Goal: Task Accomplishment & Management: Manage account settings

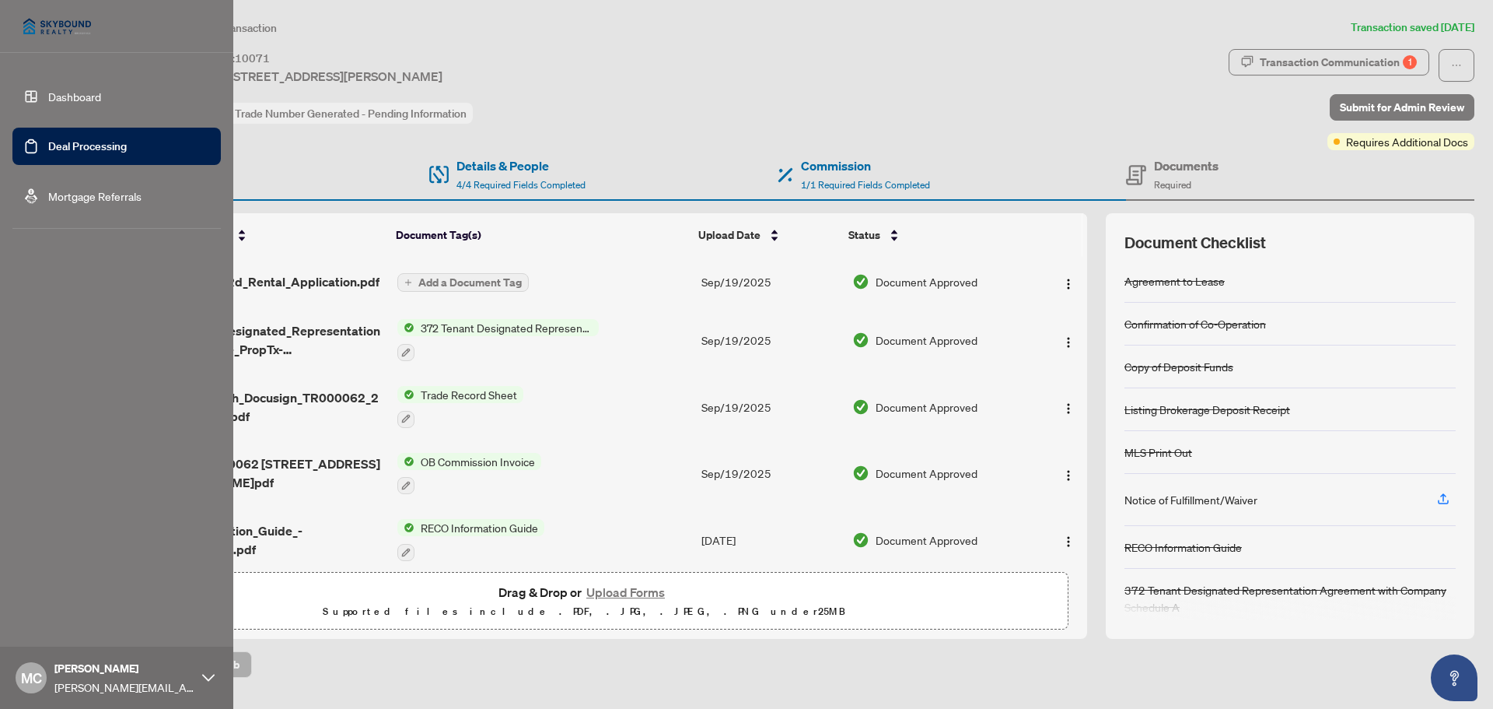
click at [75, 96] on link "Dashboard" at bounding box center [74, 96] width 53 height 14
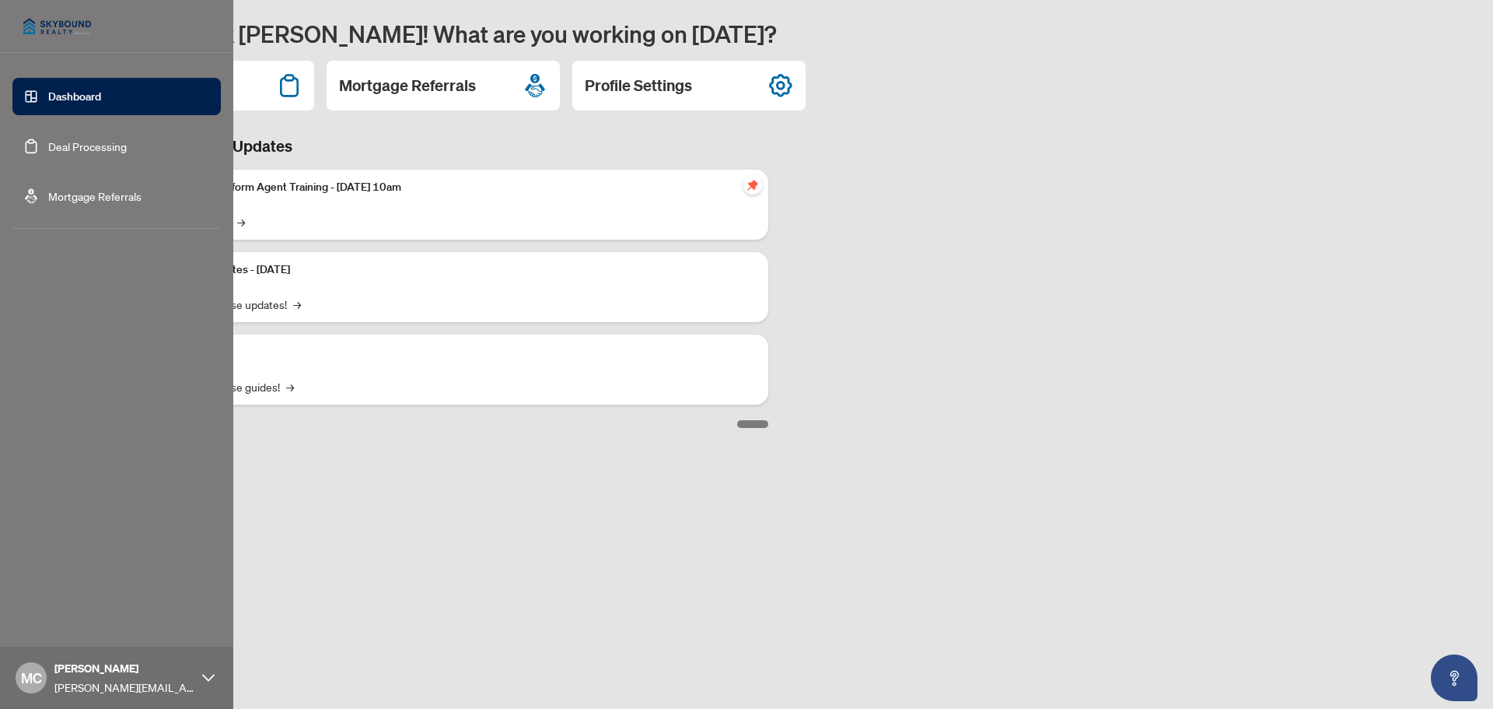
click at [79, 142] on link "Deal Processing" at bounding box center [87, 146] width 79 height 14
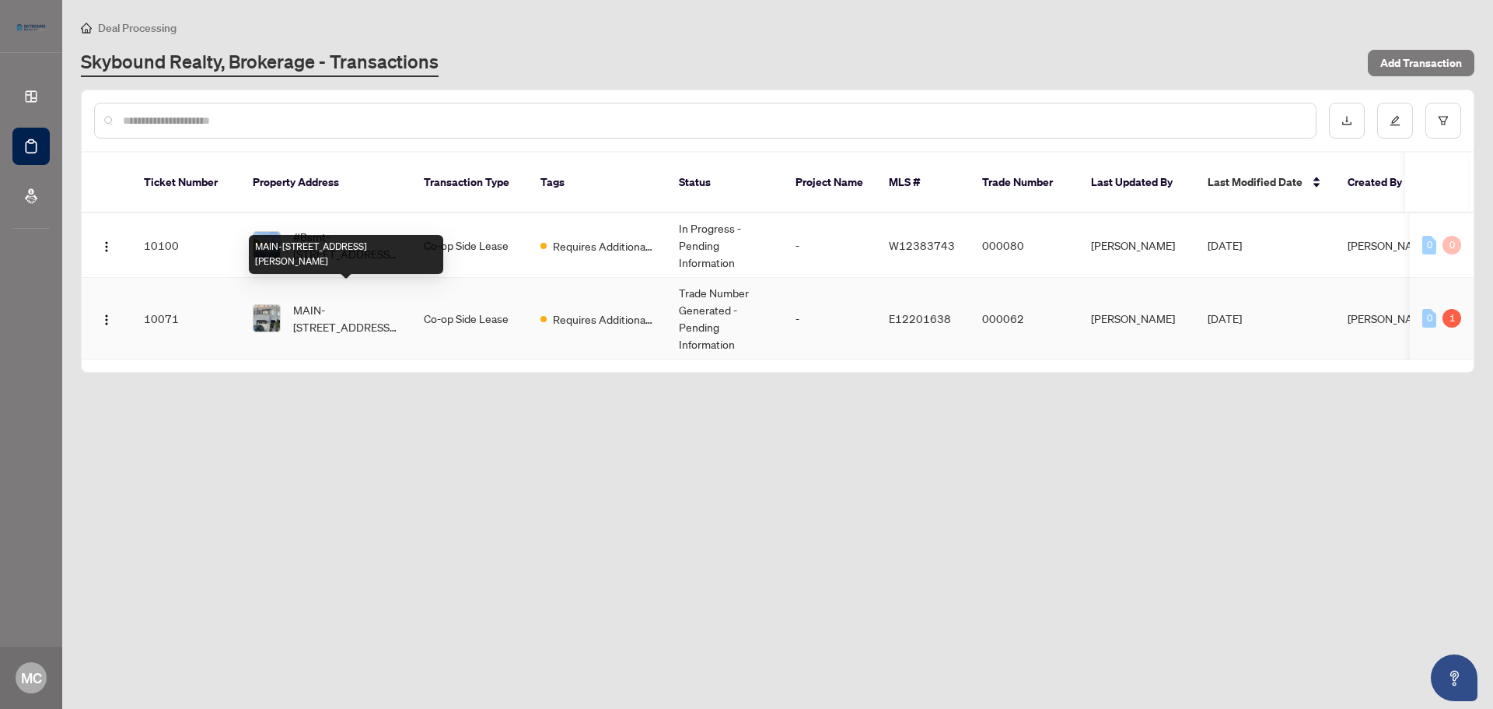
click at [336, 306] on span "MAIN-[STREET_ADDRESS][PERSON_NAME]" at bounding box center [346, 318] width 106 height 34
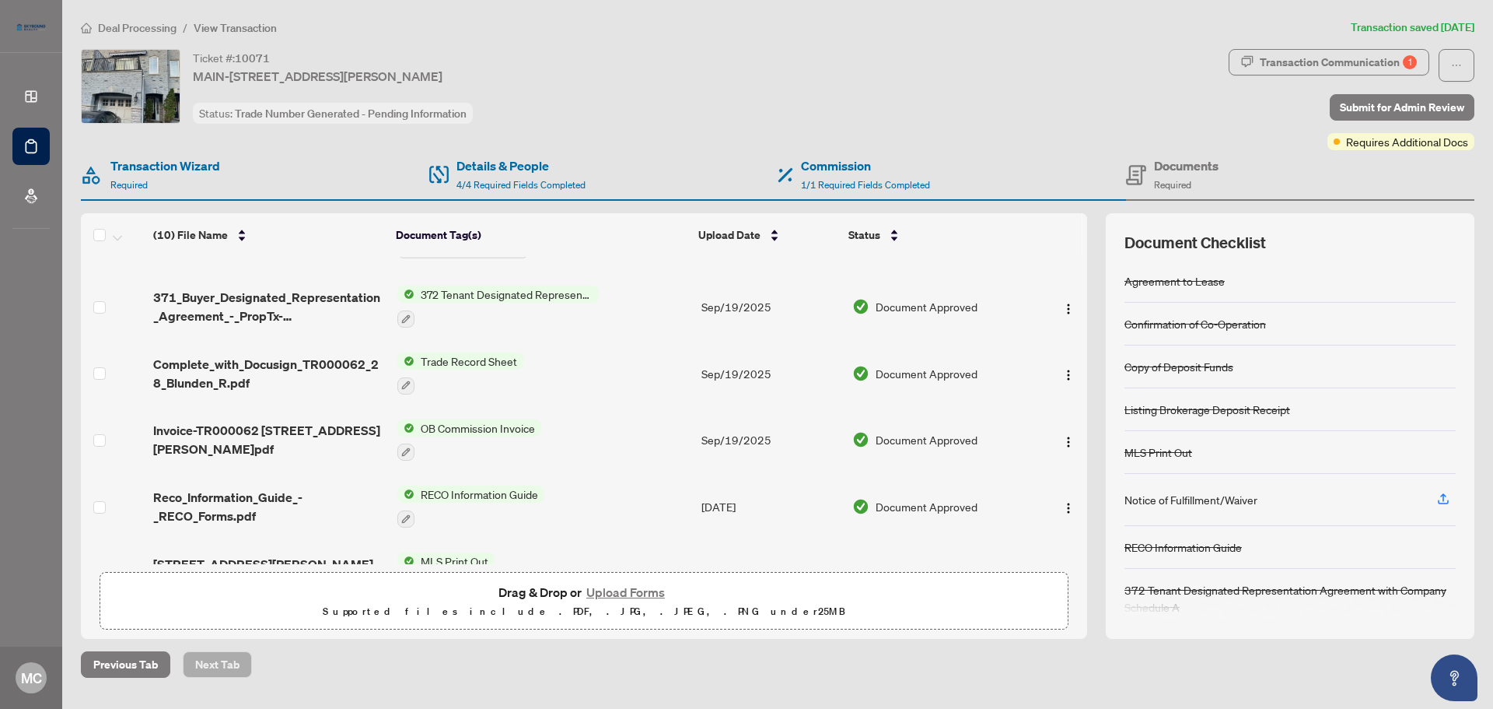
scroll to position [345, 0]
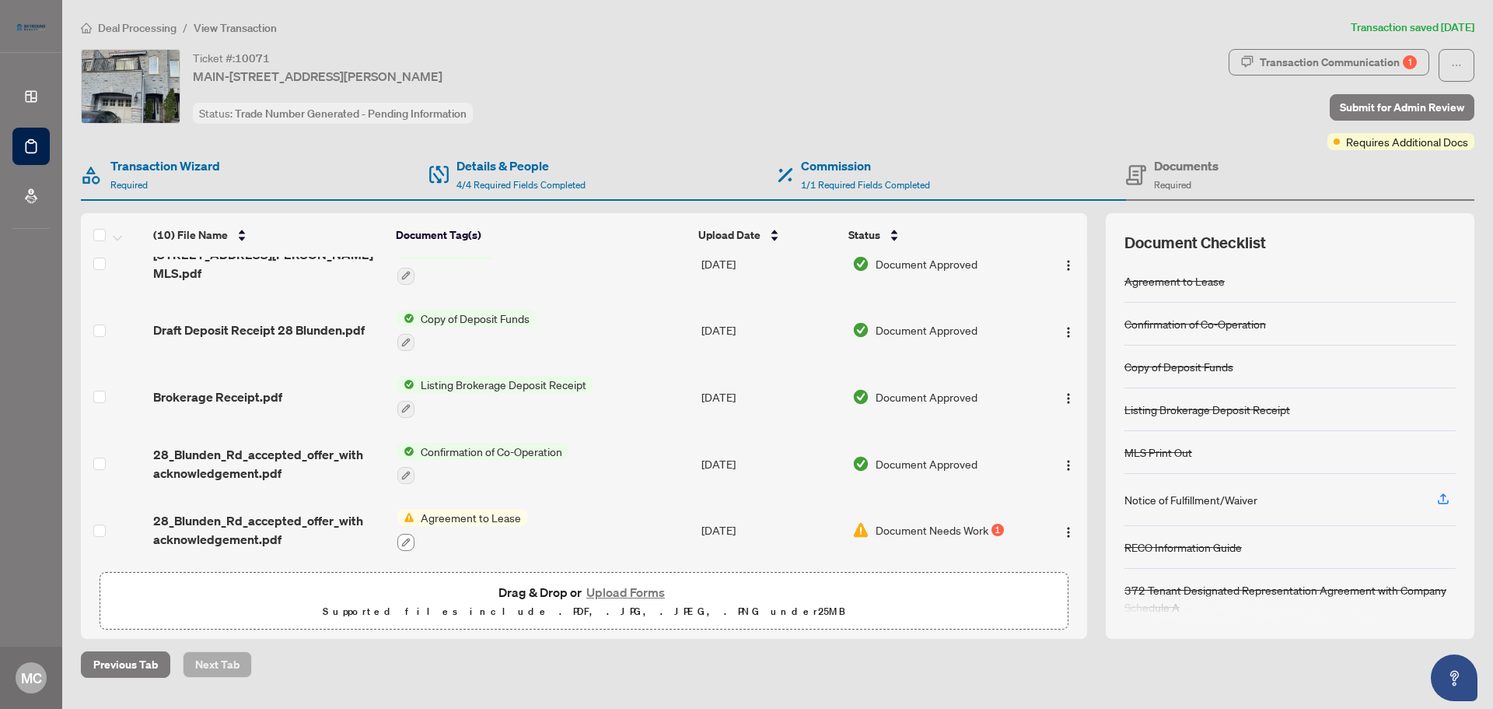
click at [405, 537] on icon "button" at bounding box center [405, 541] width 9 height 9
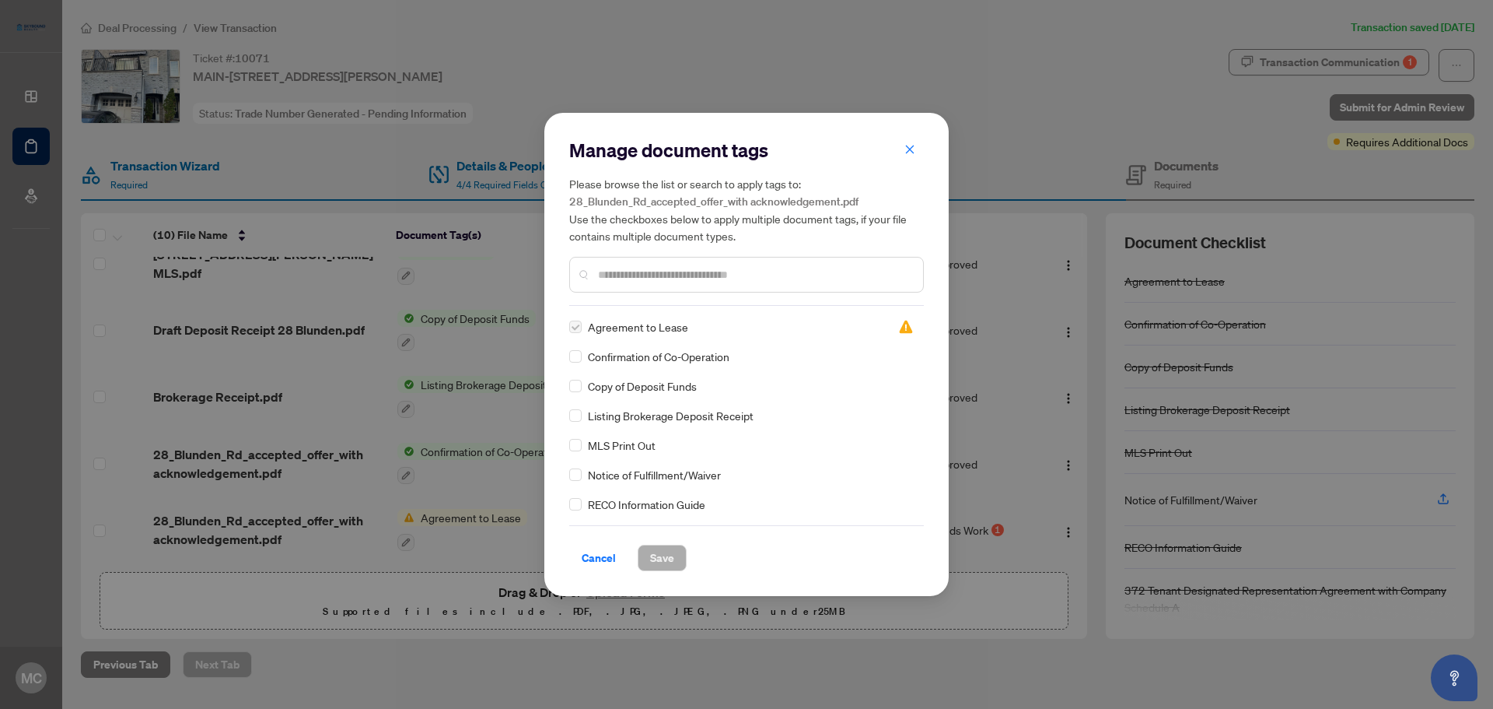
click at [586, 553] on span "Cancel" at bounding box center [599, 557] width 34 height 25
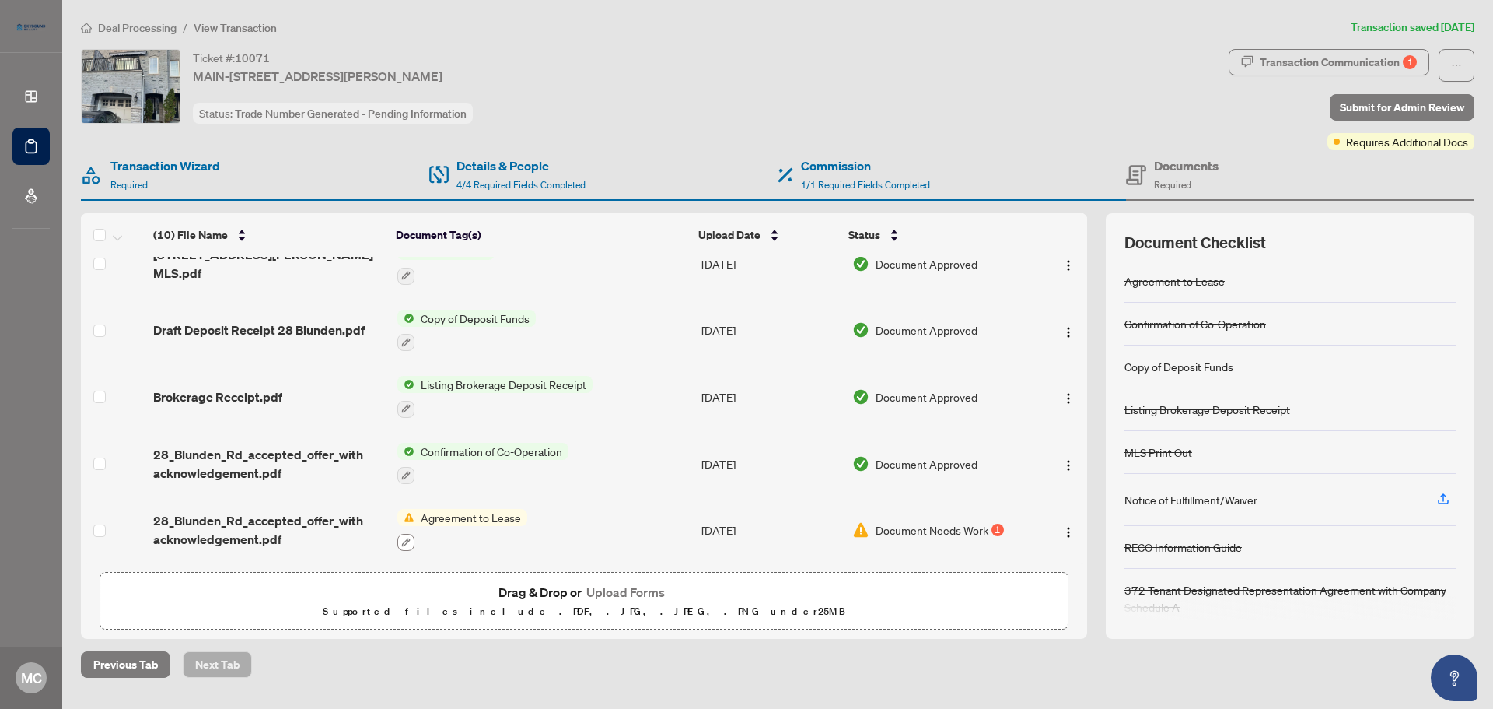
click at [403, 534] on button "button" at bounding box center [405, 542] width 17 height 17
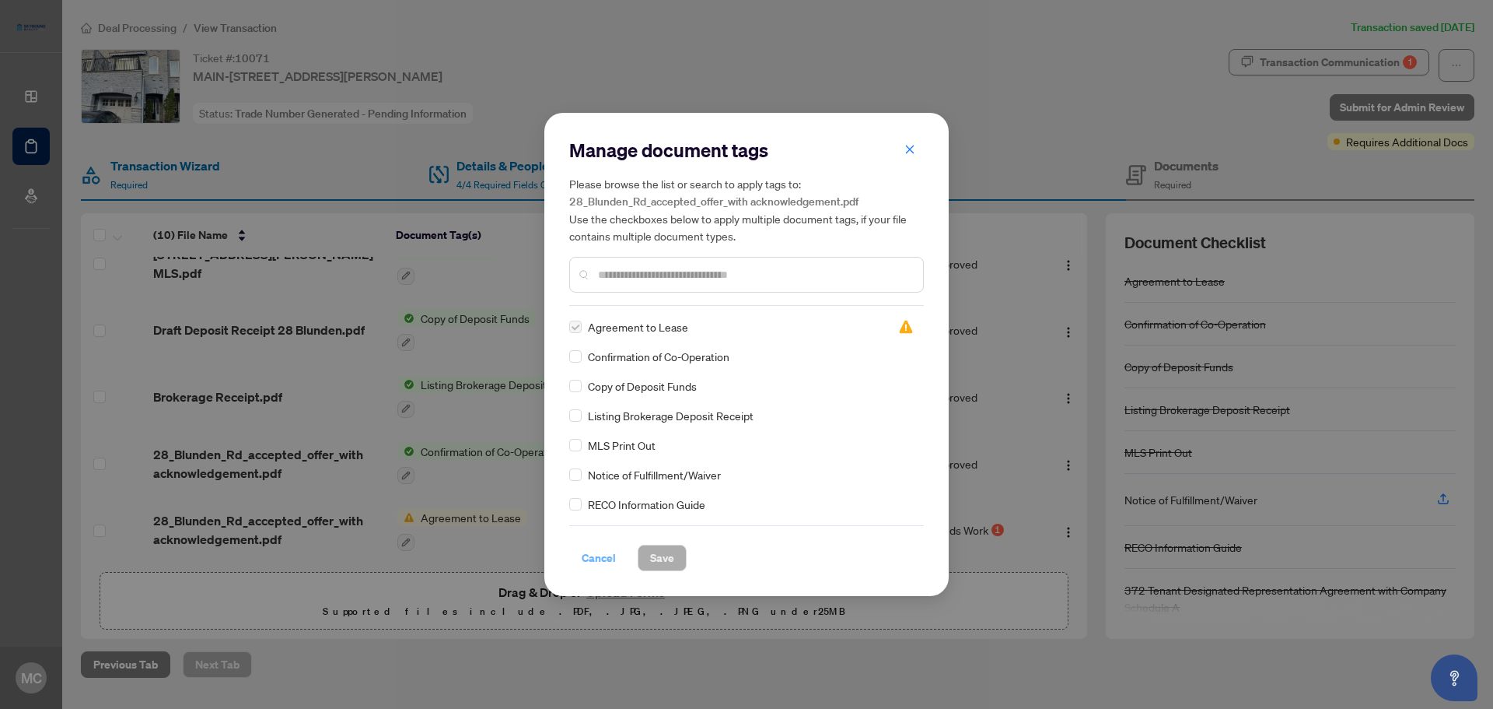
click at [613, 555] on span "Cancel" at bounding box center [599, 557] width 34 height 25
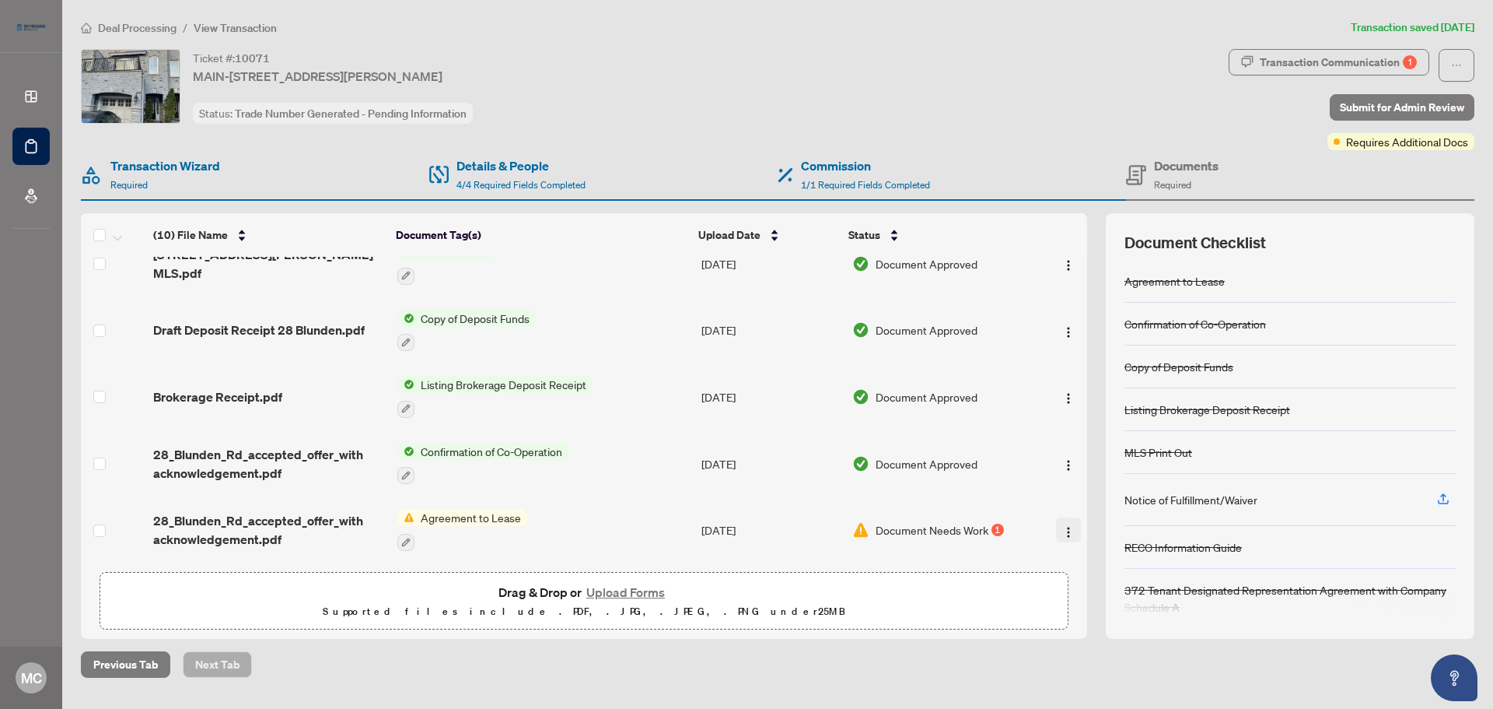
click at [1063, 526] on img "button" at bounding box center [1069, 532] width 12 height 12
click at [632, 591] on button "Upload Forms" at bounding box center [626, 592] width 88 height 20
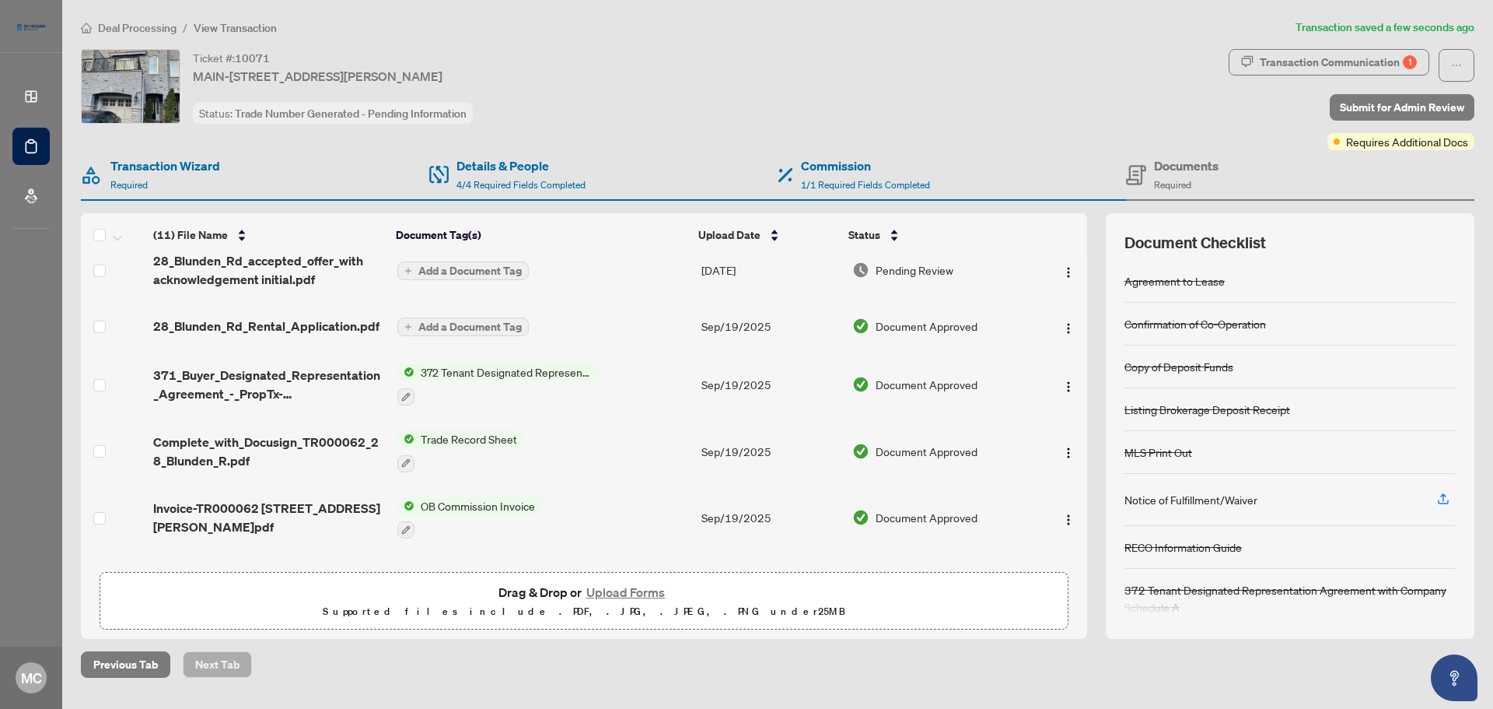
scroll to position [0, 0]
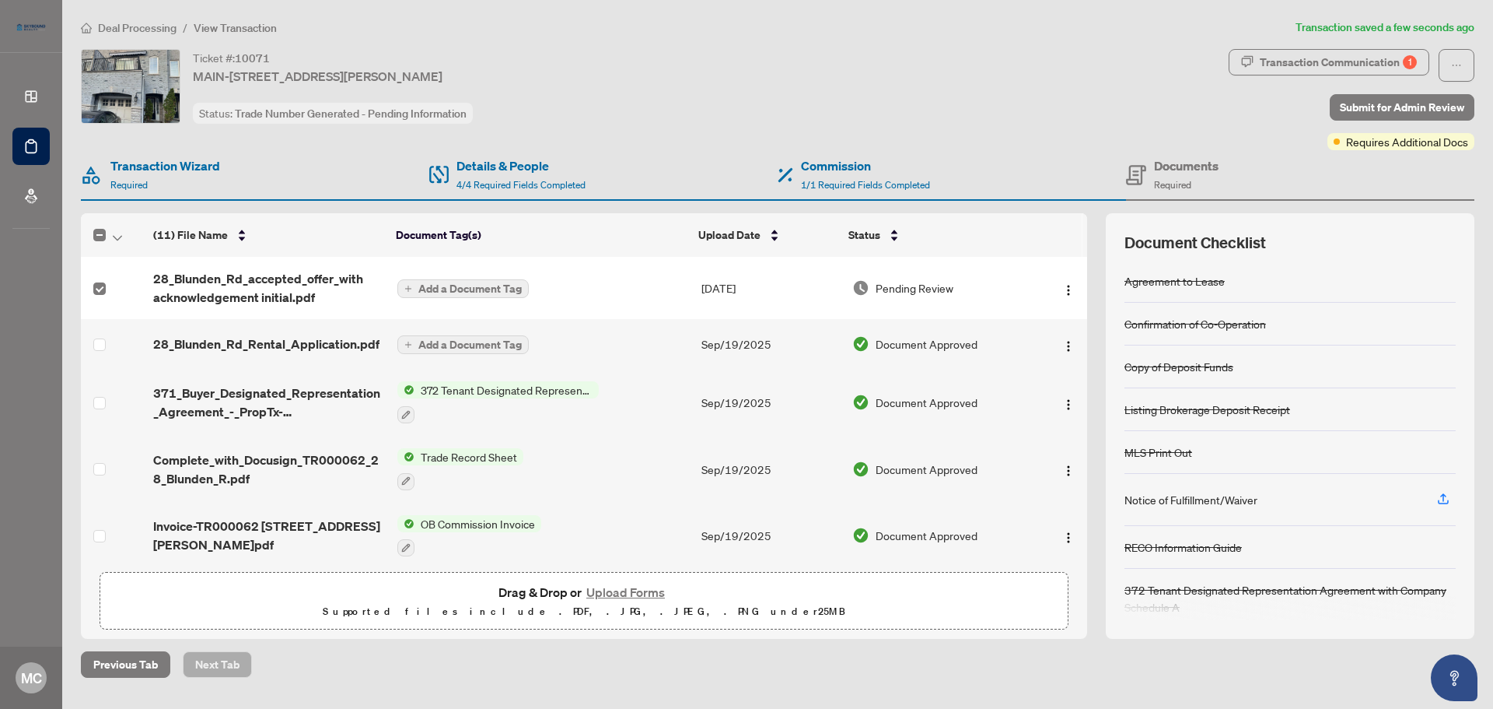
click at [509, 285] on span "Add a Document Tag" at bounding box center [469, 288] width 103 height 11
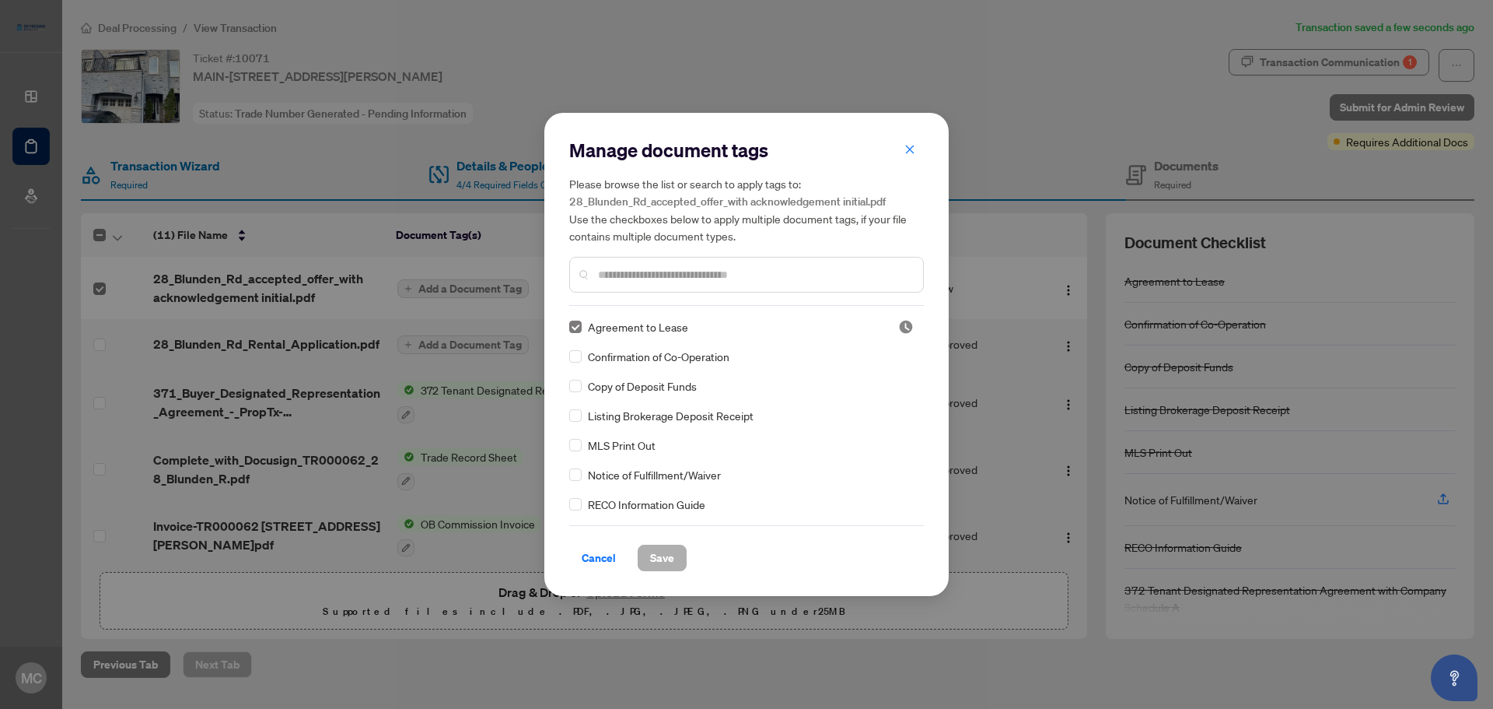
click at [656, 562] on span "Save" at bounding box center [662, 557] width 24 height 25
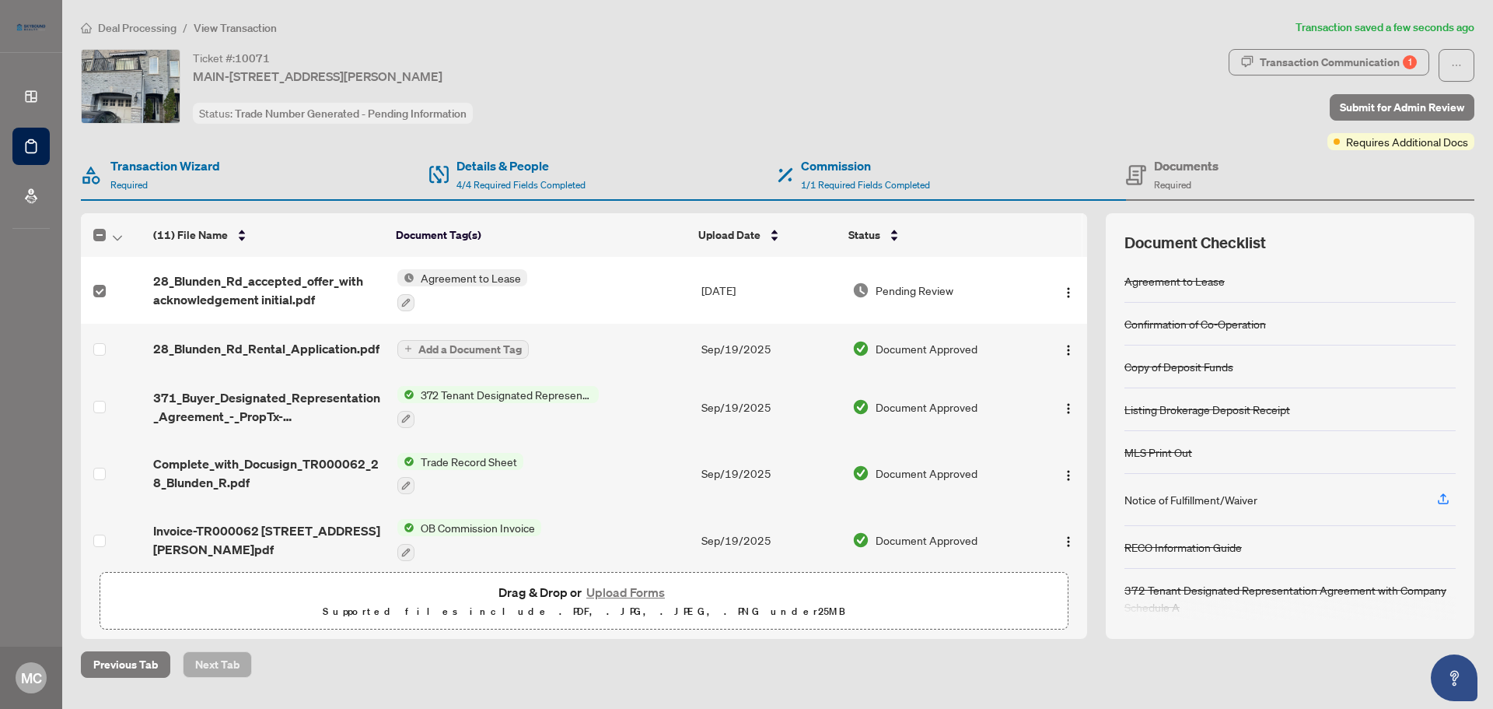
scroll to position [411, 0]
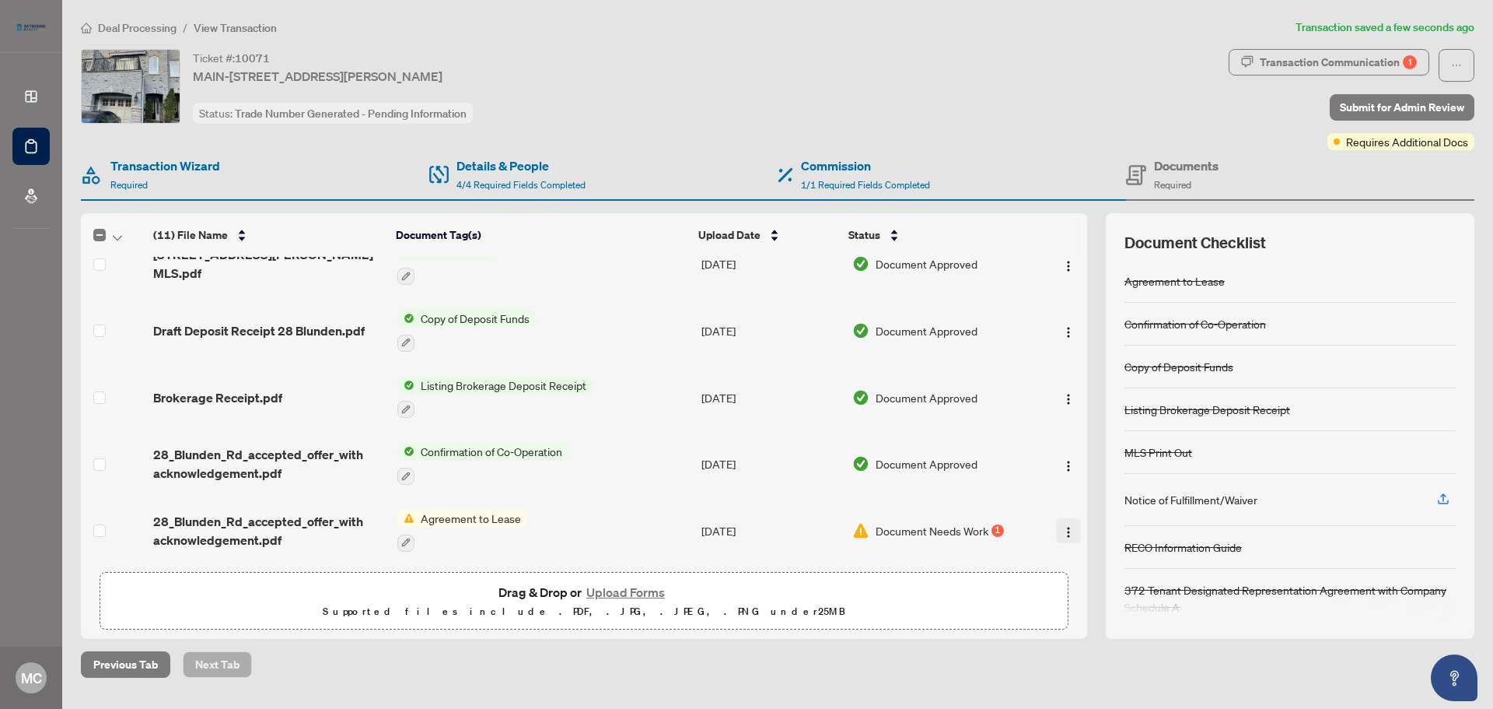
click at [1063, 529] on img "button" at bounding box center [1069, 532] width 12 height 12
click at [957, 523] on span "Document Needs Work" at bounding box center [932, 530] width 113 height 17
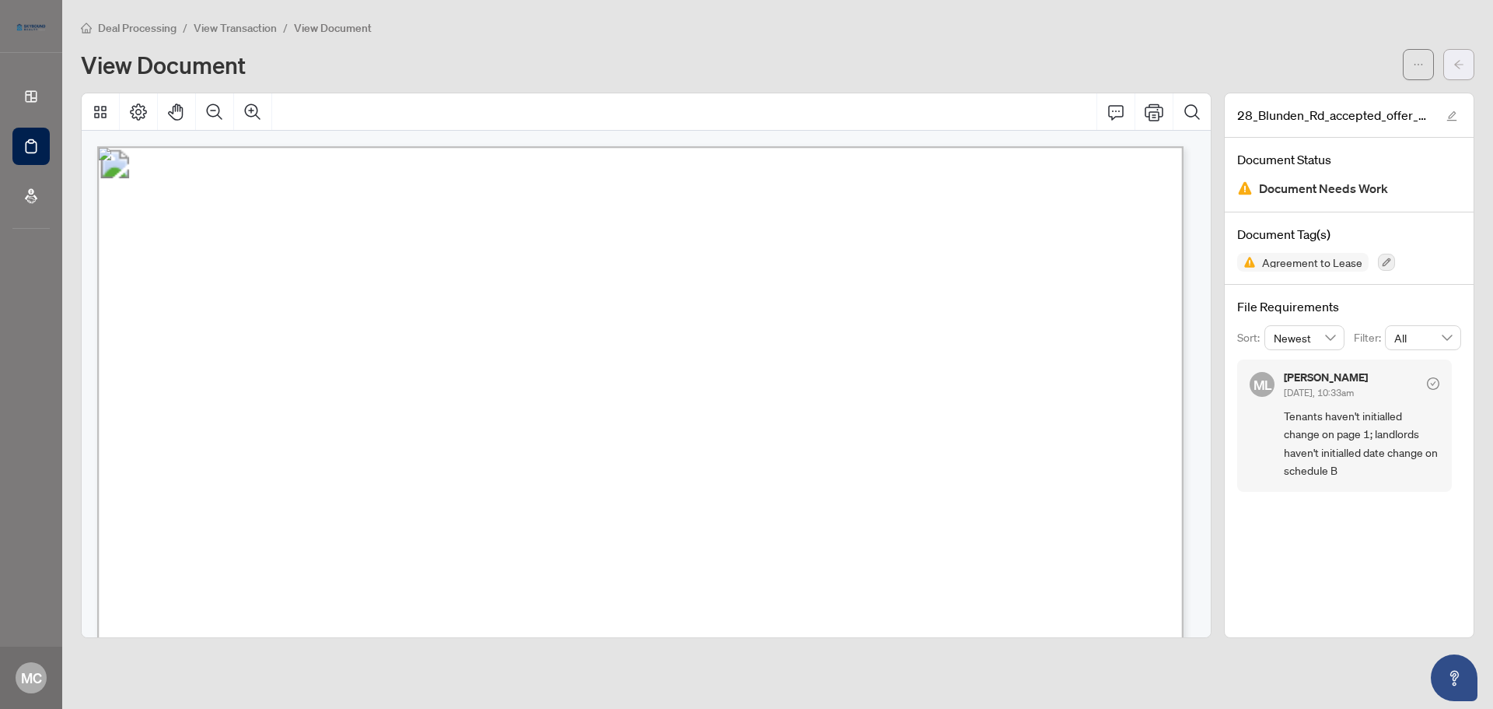
click at [1459, 60] on icon "arrow-left" at bounding box center [1459, 64] width 11 height 11
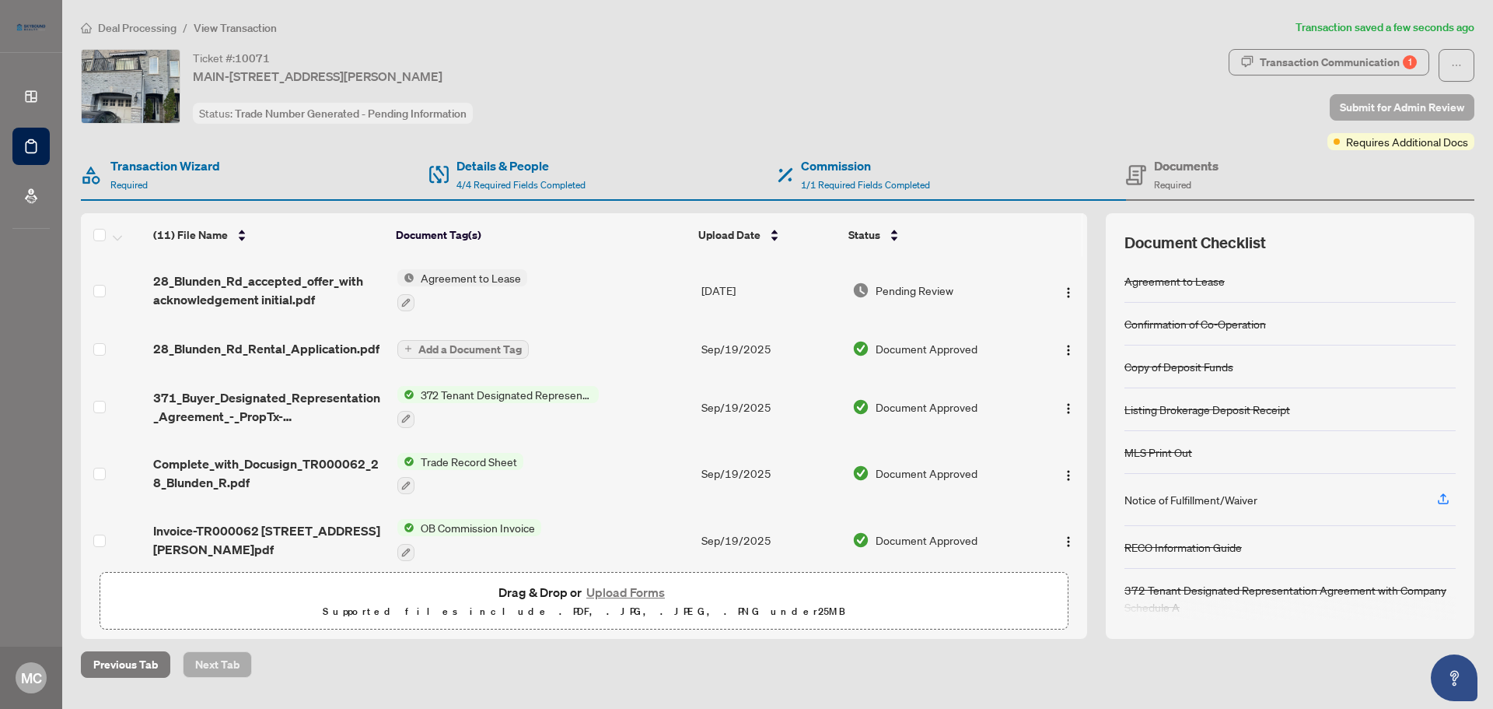
click at [1385, 101] on span "Submit for Admin Review" at bounding box center [1402, 107] width 124 height 25
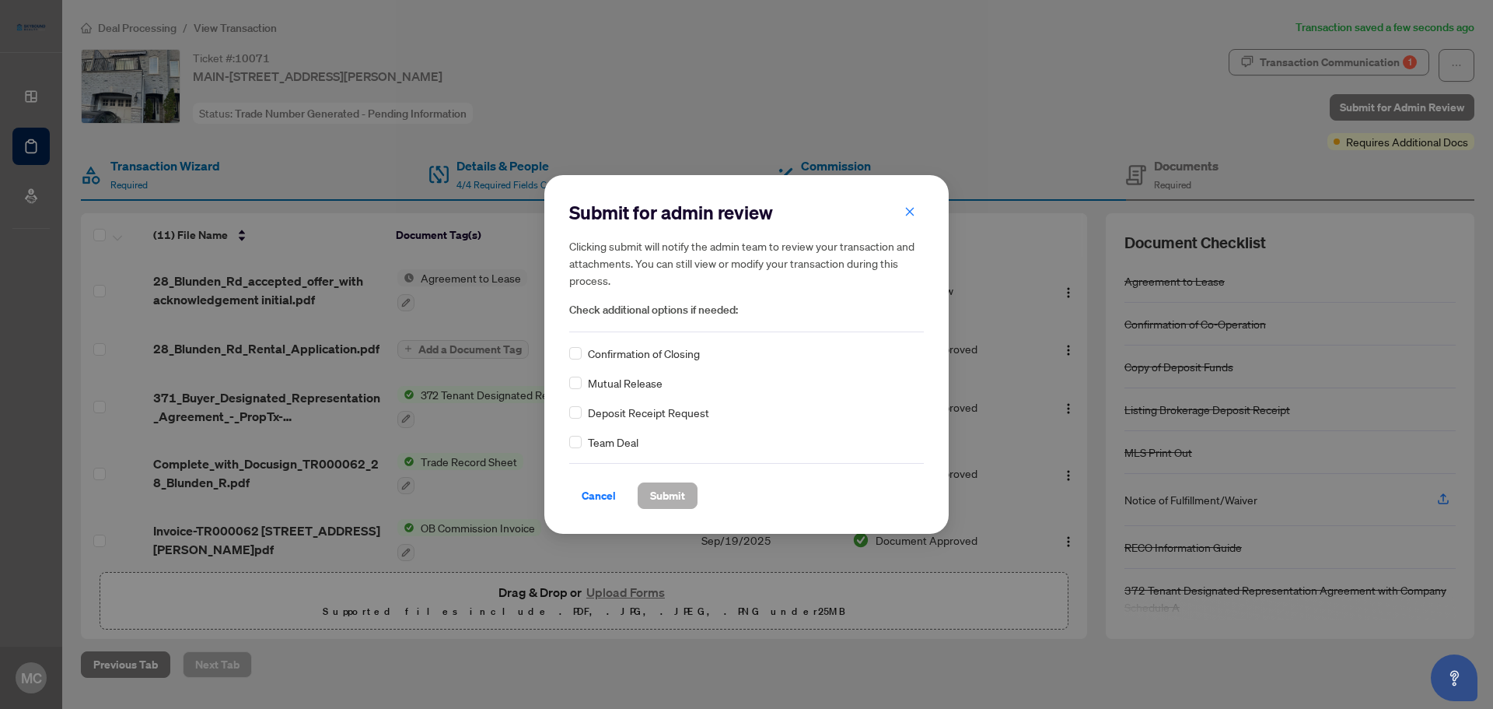
click at [667, 495] on span "Submit" at bounding box center [667, 495] width 35 height 25
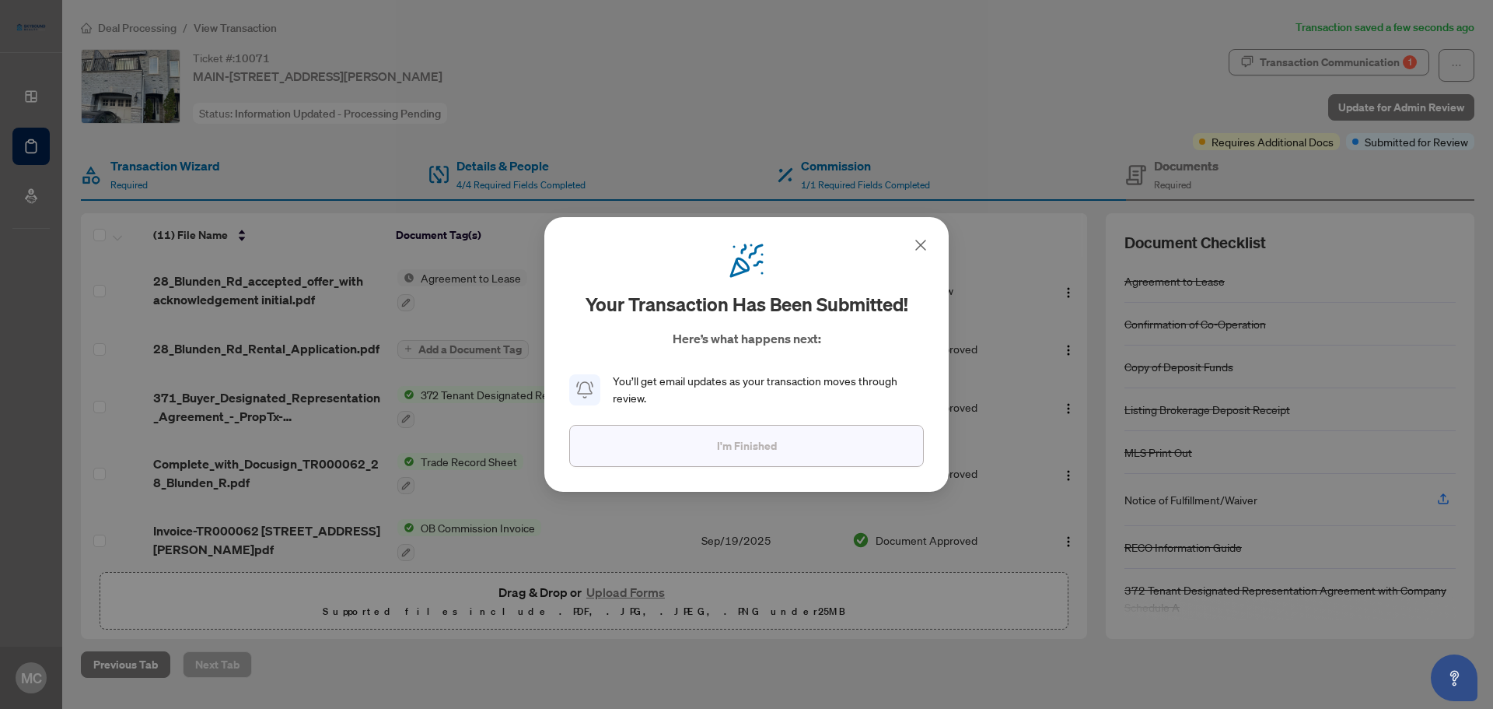
click at [750, 446] on span "I'm Finished" at bounding box center [747, 445] width 60 height 25
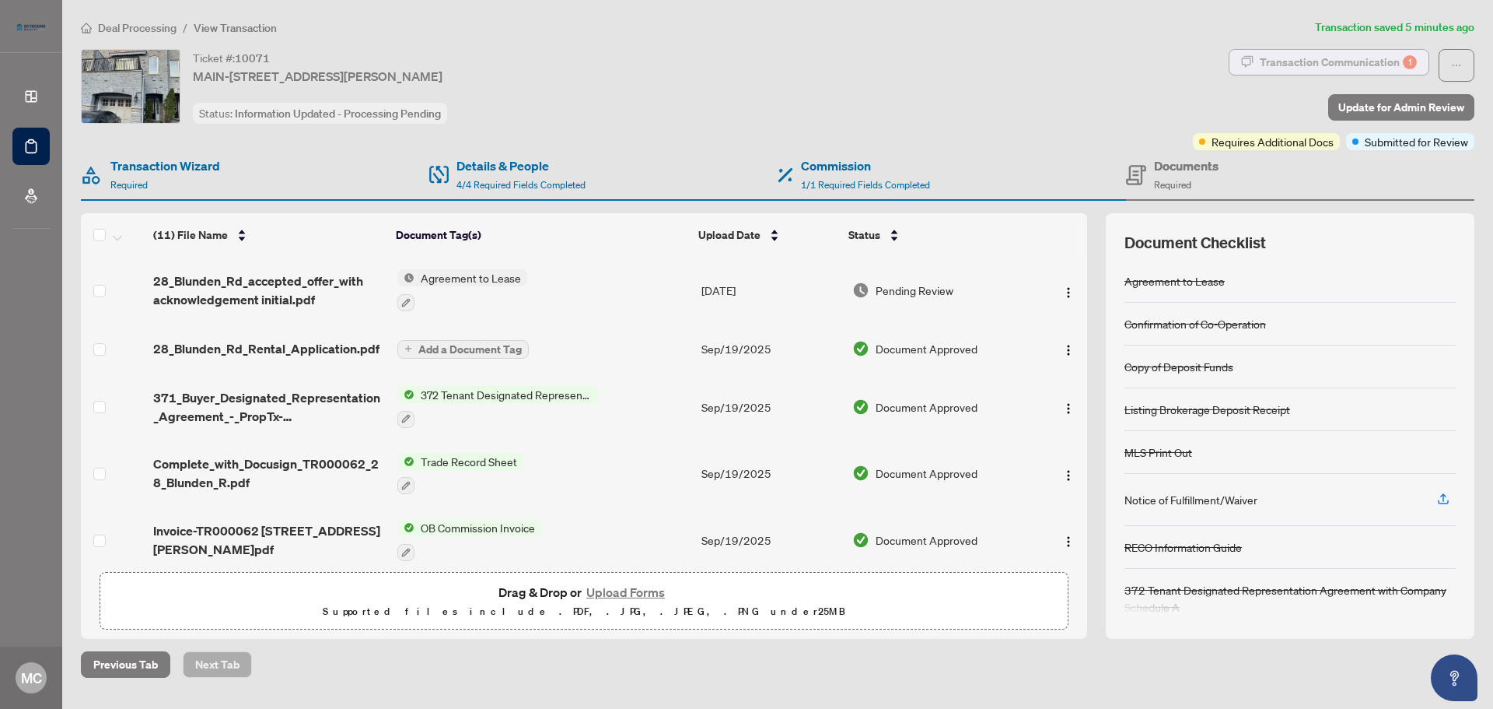
click at [1292, 61] on div "Transaction Communication 1" at bounding box center [1338, 62] width 157 height 25
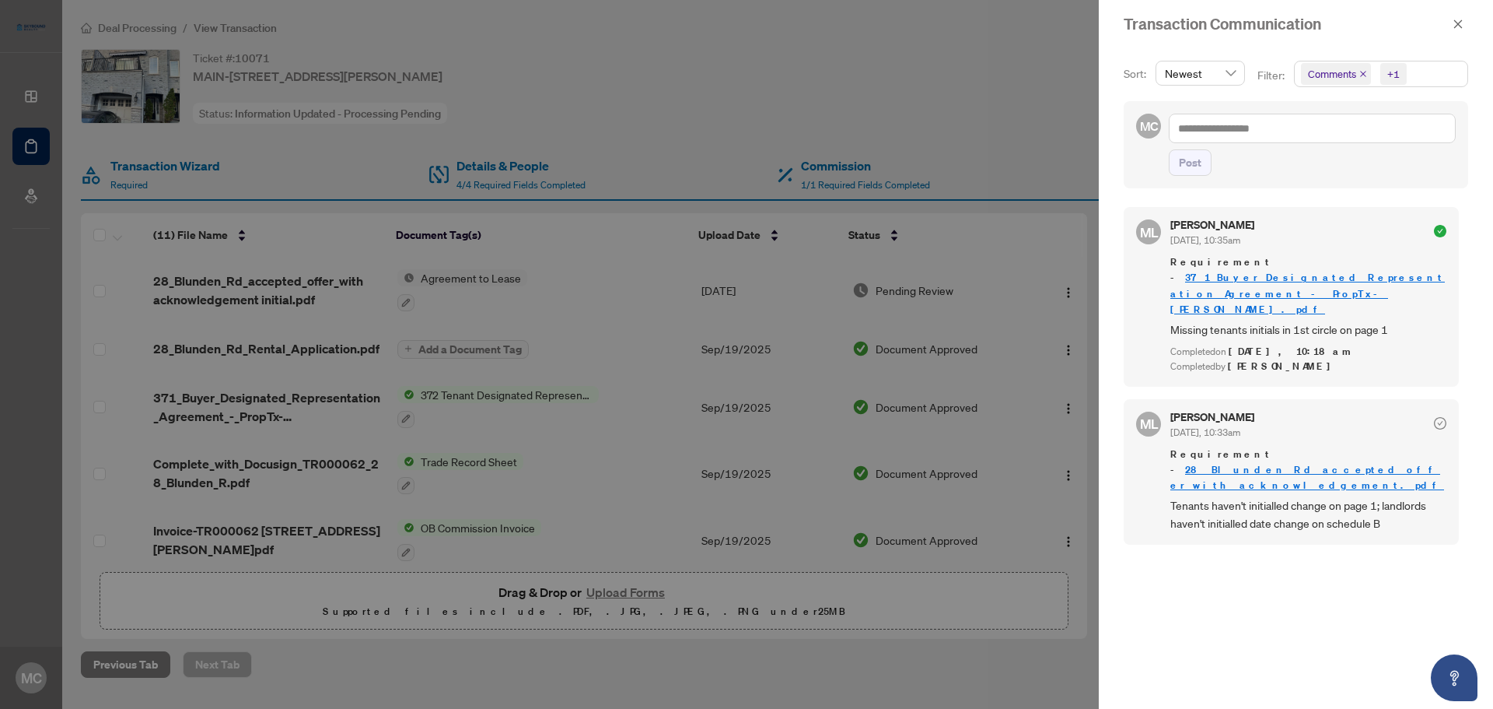
click at [983, 89] on div at bounding box center [746, 354] width 1493 height 709
click at [1451, 26] on button "button" at bounding box center [1458, 24] width 20 height 19
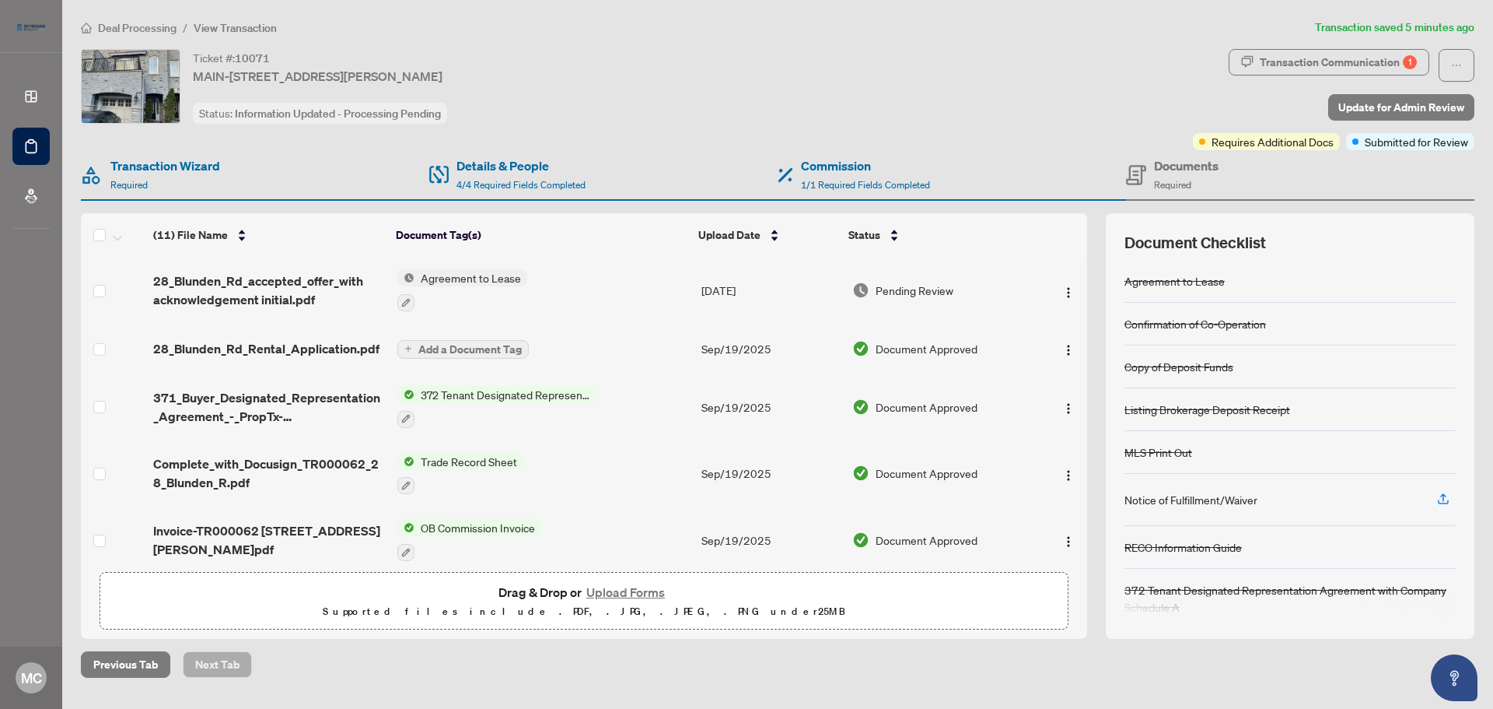
click at [498, 278] on span "Agreement to Lease" at bounding box center [471, 277] width 113 height 17
click at [471, 355] on span "Agreement to Lease" at bounding box center [447, 354] width 113 height 17
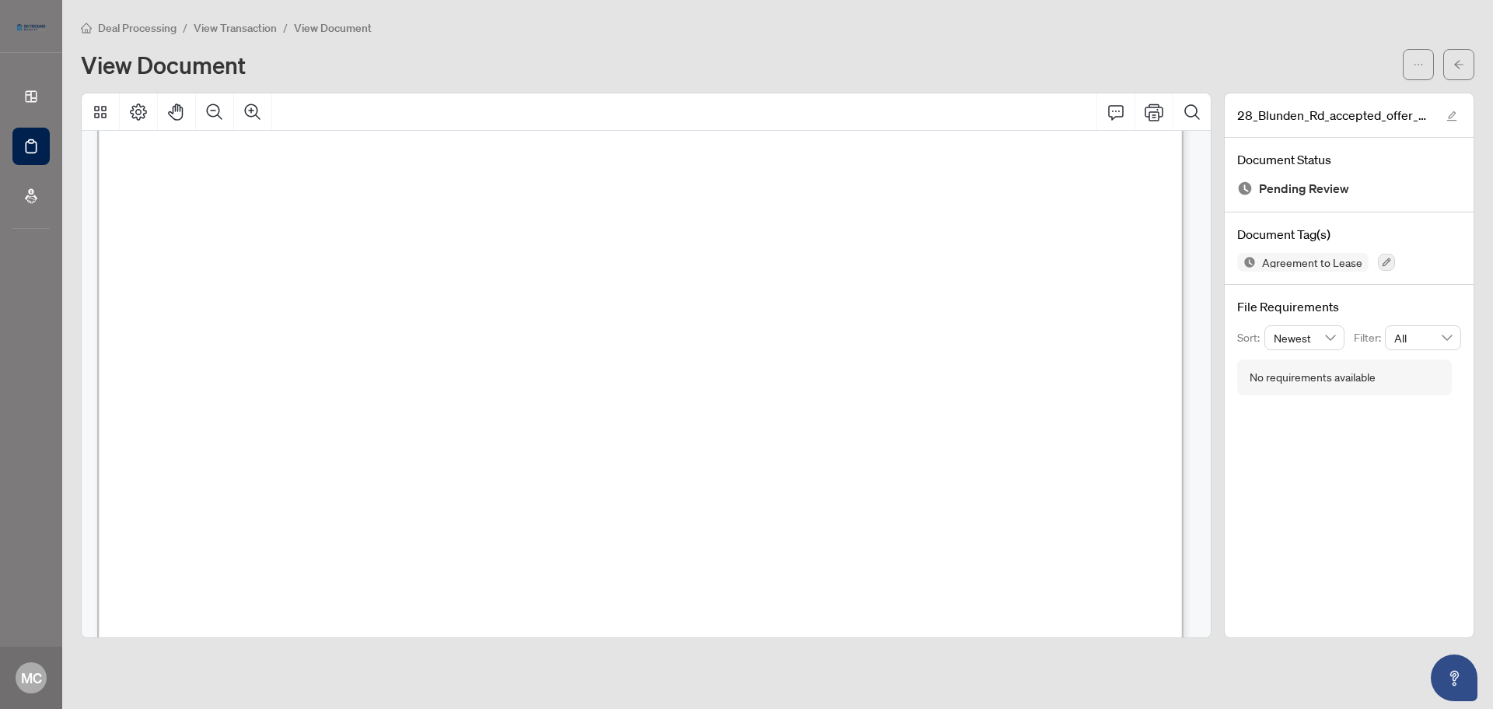
scroll to position [6839, 0]
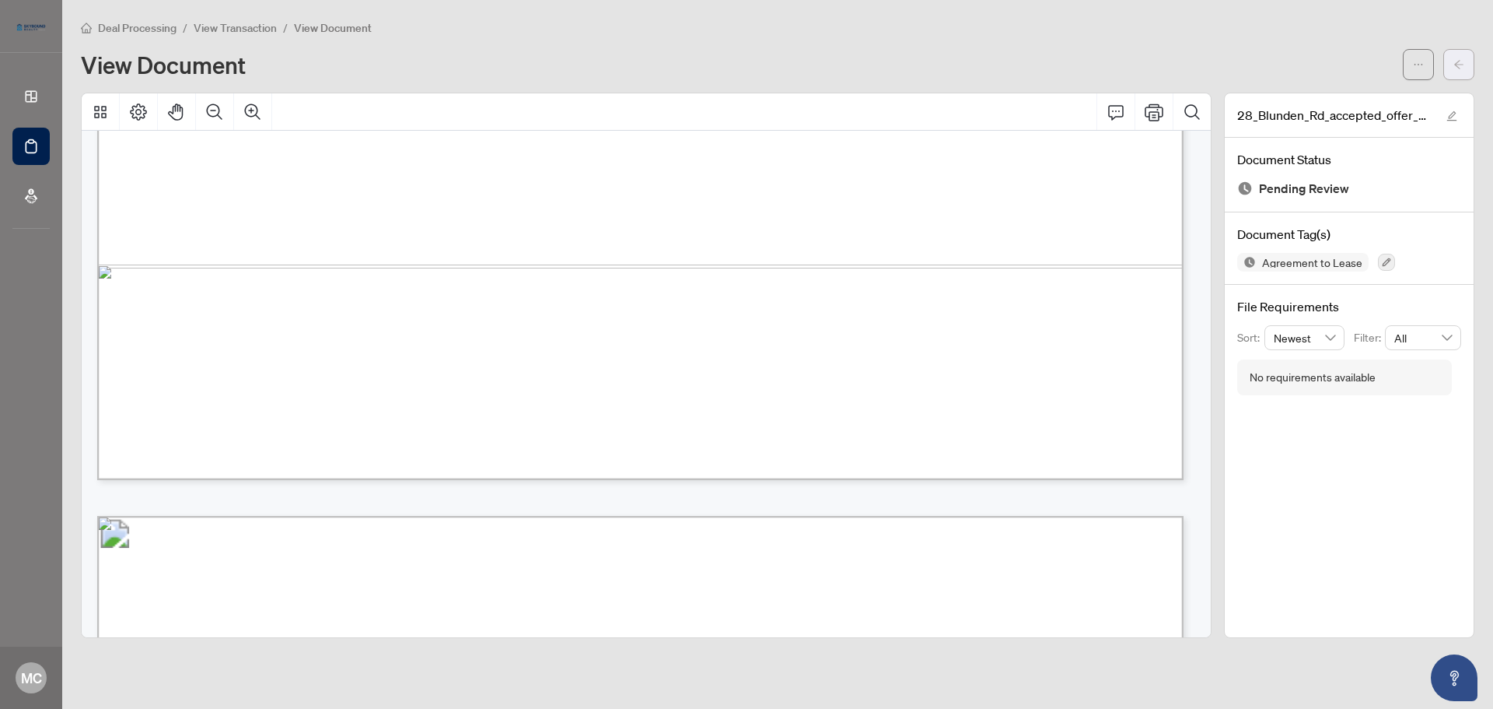
click at [1462, 61] on icon "arrow-left" at bounding box center [1459, 64] width 11 height 11
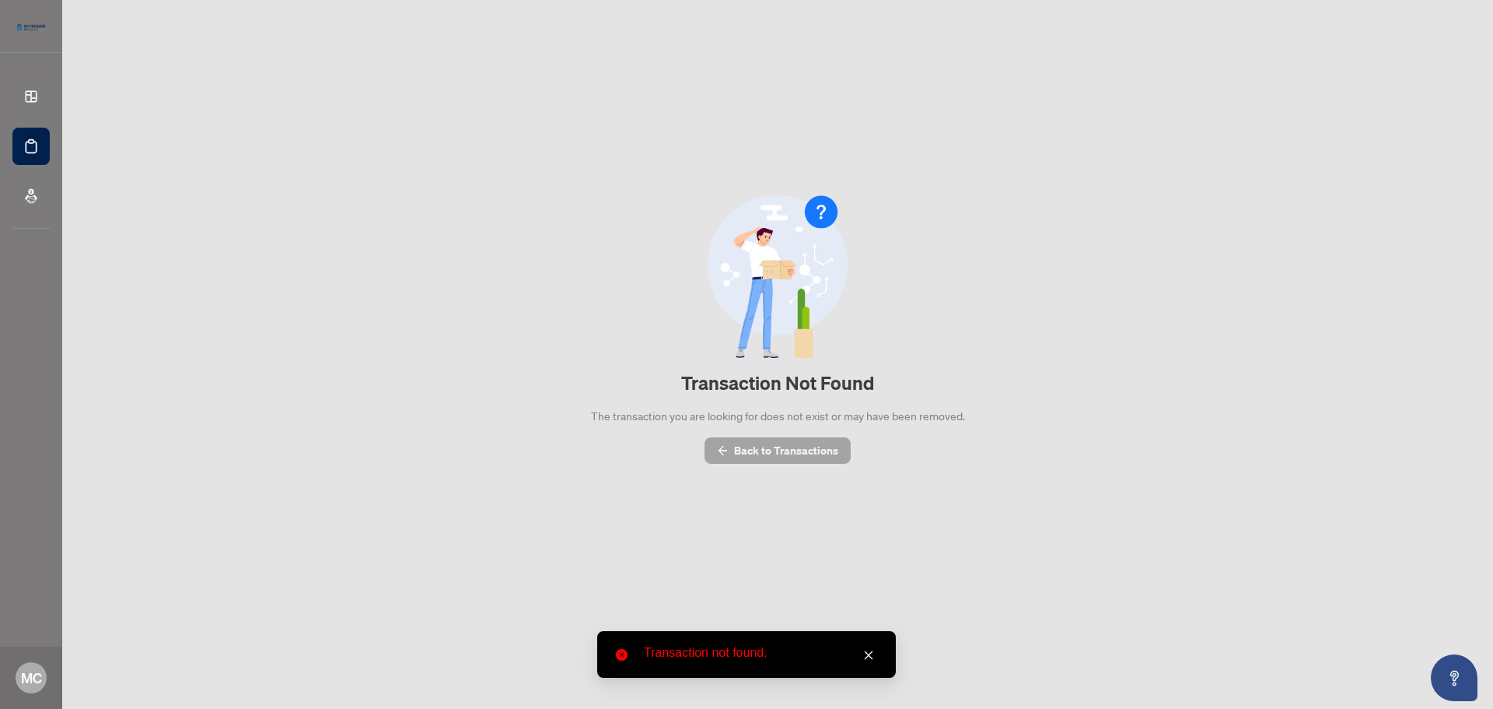
click at [809, 450] on span "Back to Transactions" at bounding box center [786, 450] width 104 height 25
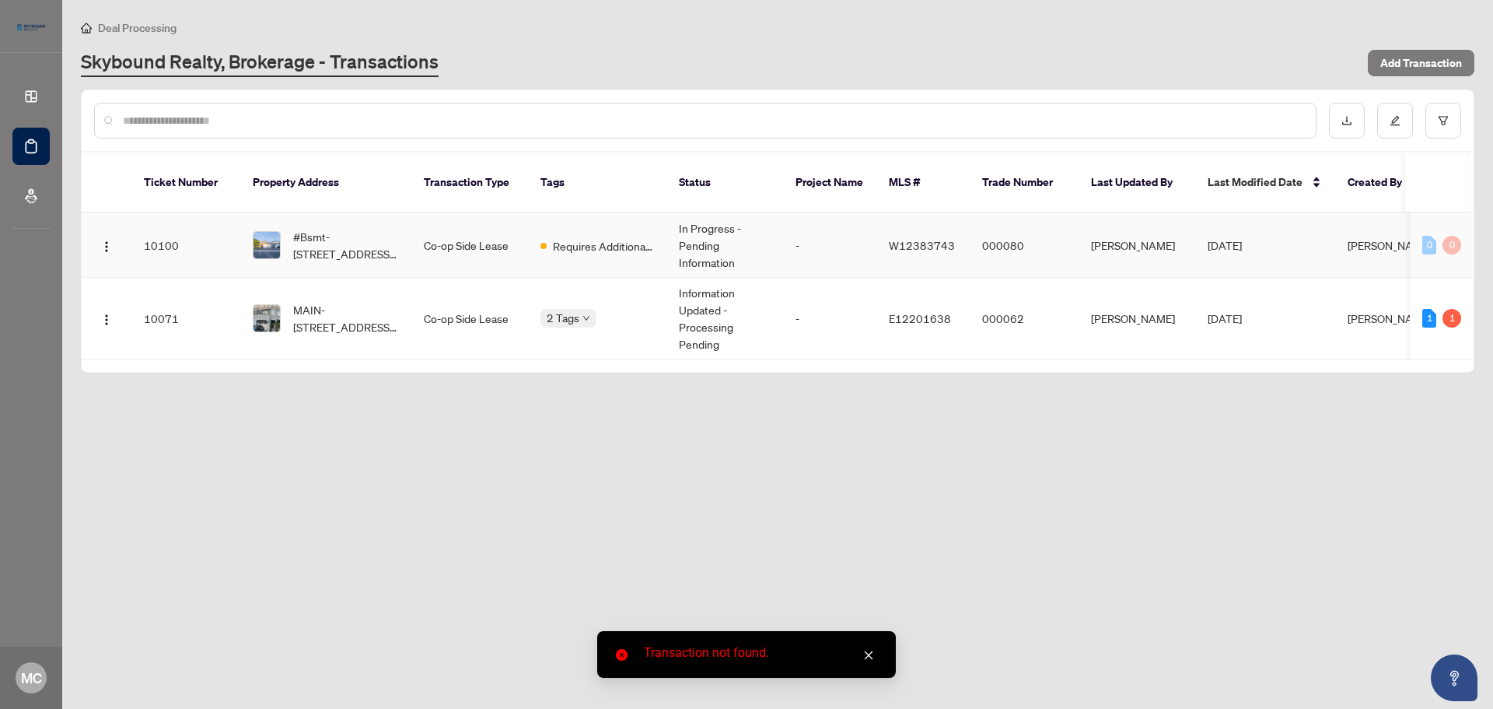
click at [396, 228] on span "#Bsmt-356 Winfield Terr, Mississauga, Ontario L5R 1N8, Canada" at bounding box center [346, 245] width 106 height 34
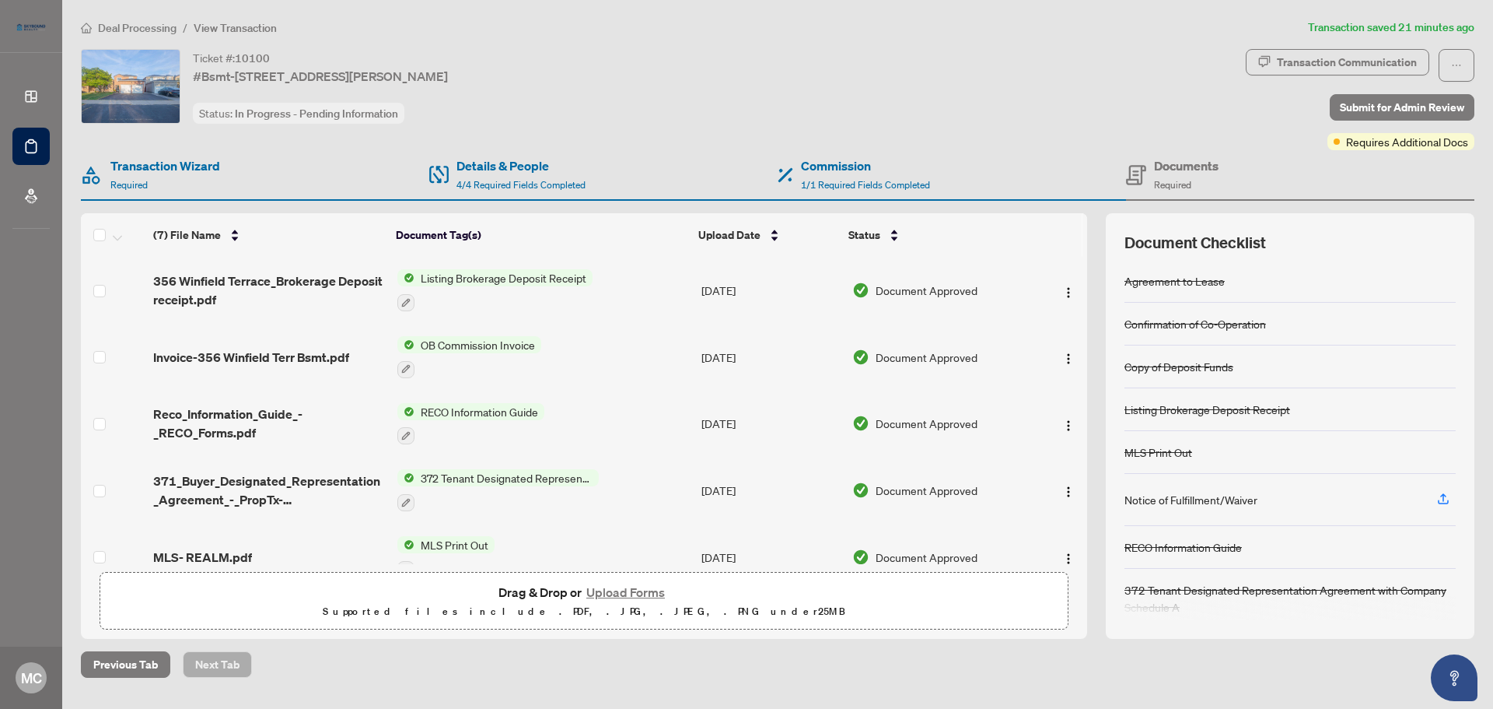
scroll to position [163, 0]
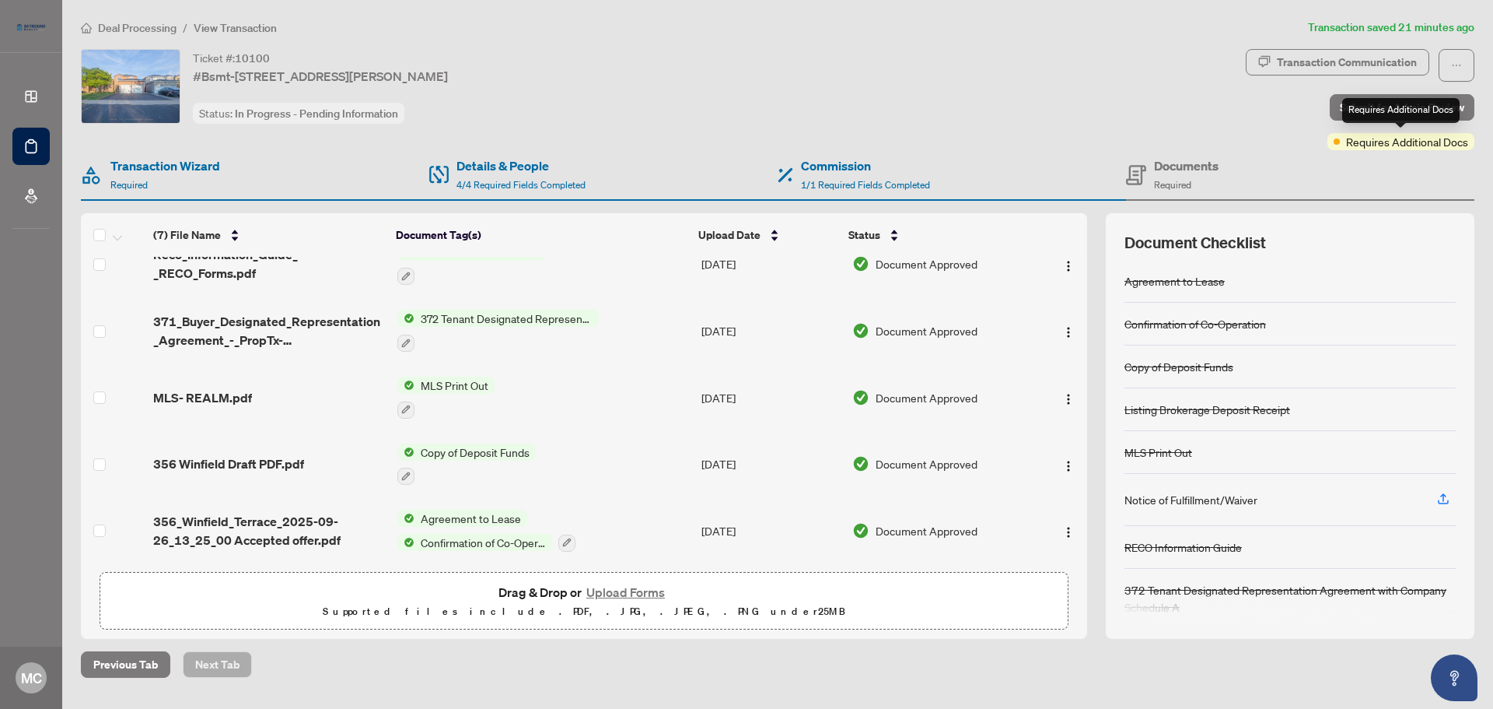
click at [1398, 145] on span "Requires Additional Docs" at bounding box center [1407, 141] width 122 height 17
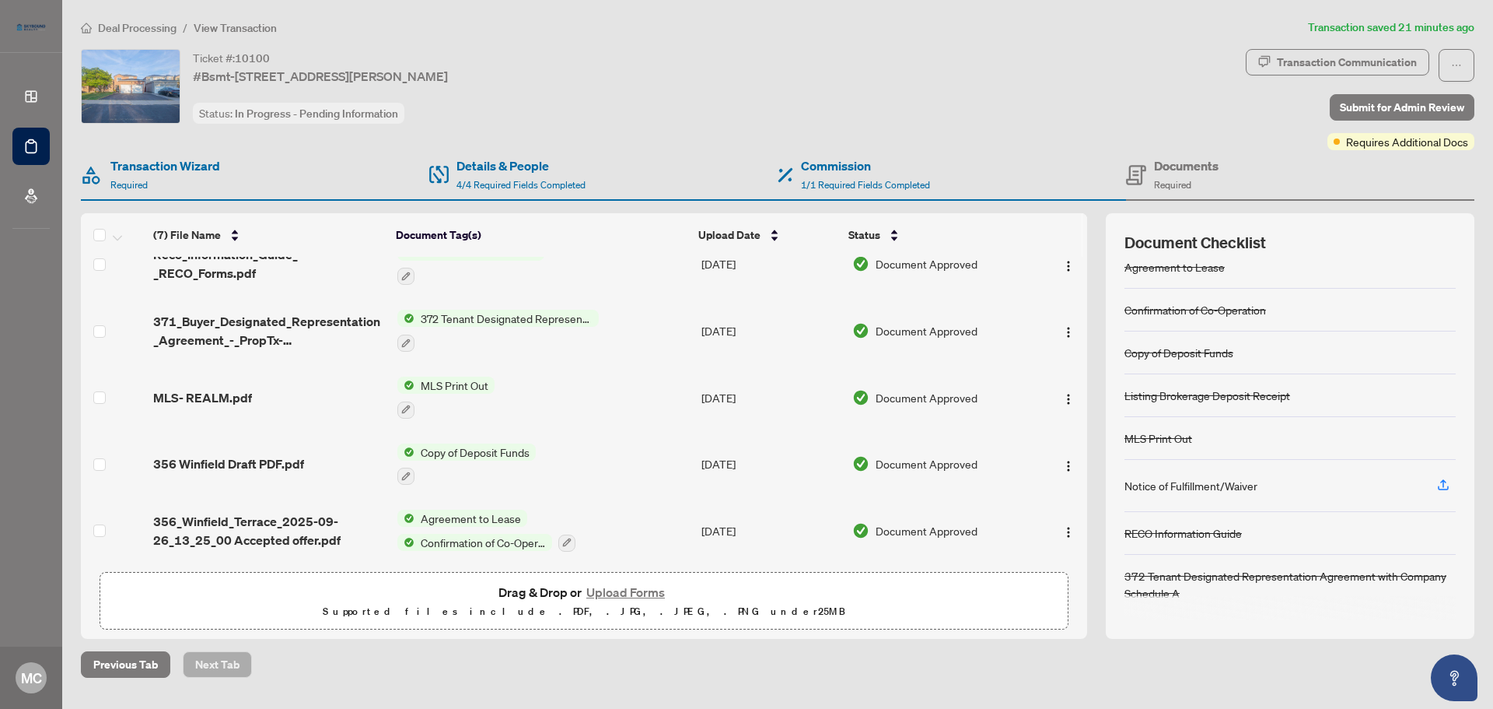
scroll to position [0, 0]
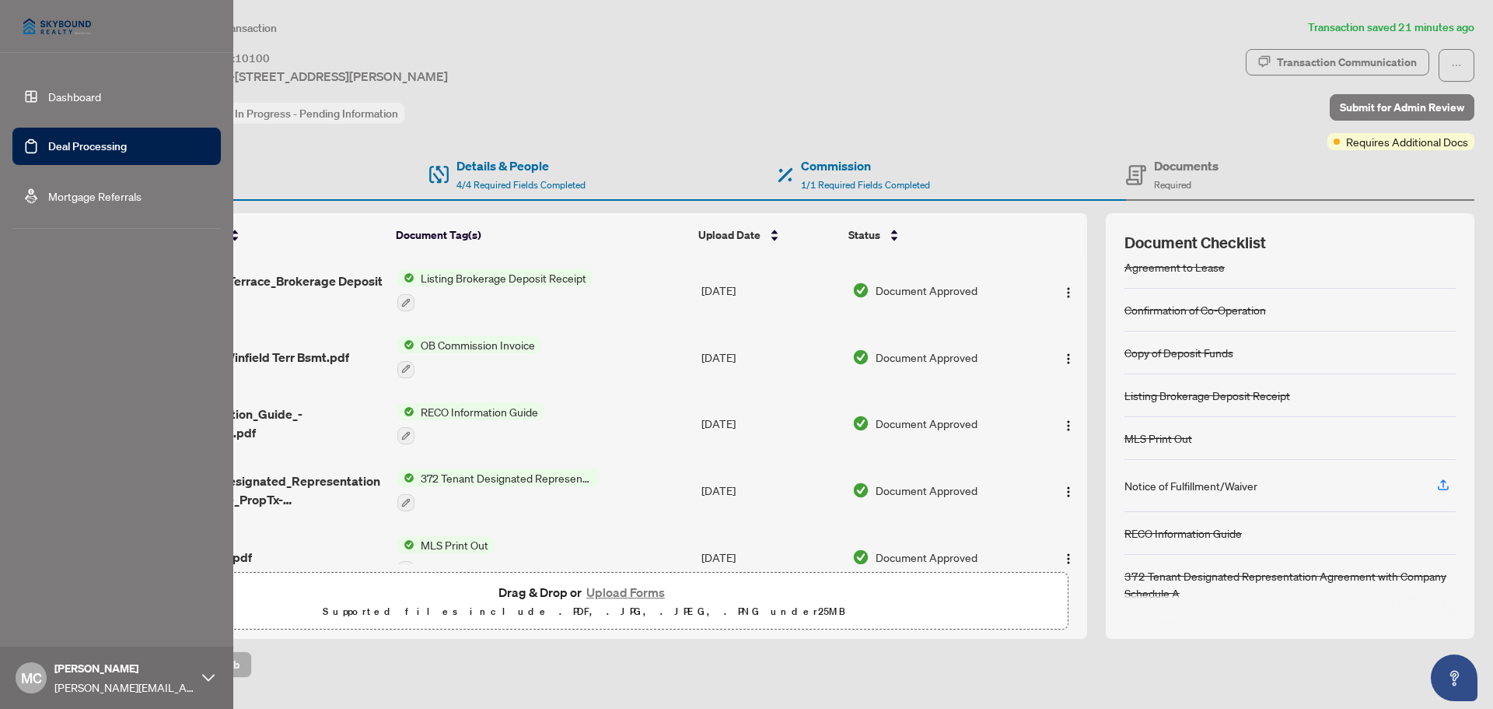
click at [64, 97] on link "Dashboard" at bounding box center [74, 96] width 53 height 14
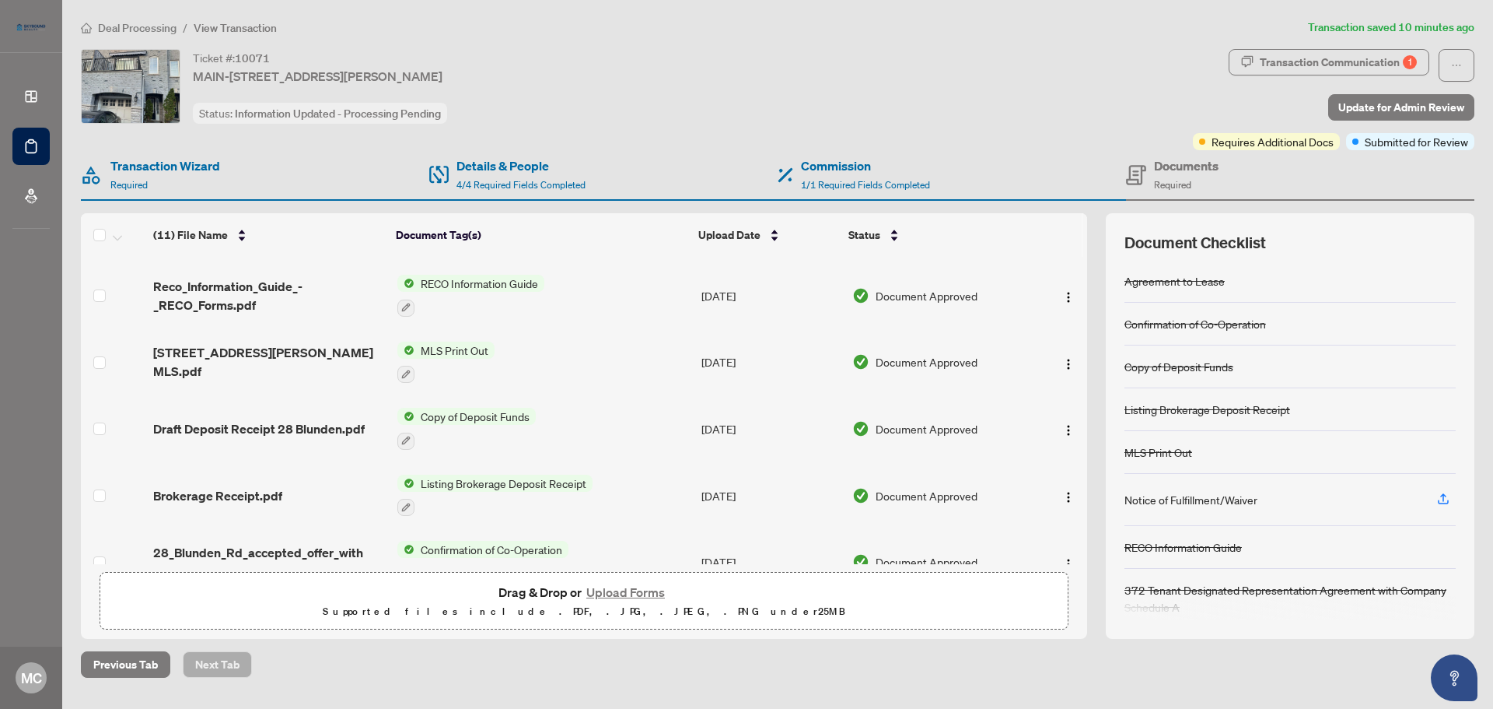
scroll to position [411, 0]
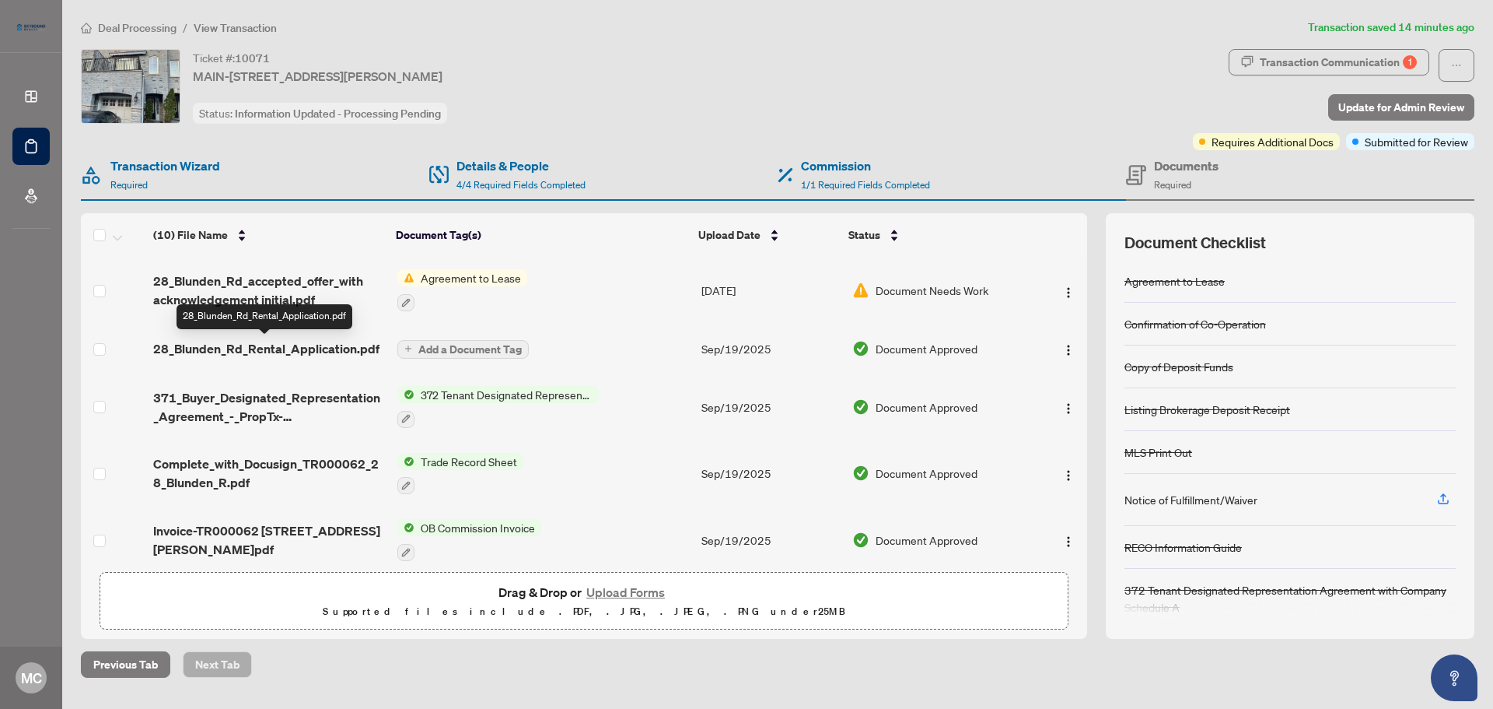
click at [306, 348] on span "28_Blunden_Rd_Rental_Application.pdf" at bounding box center [266, 348] width 226 height 19
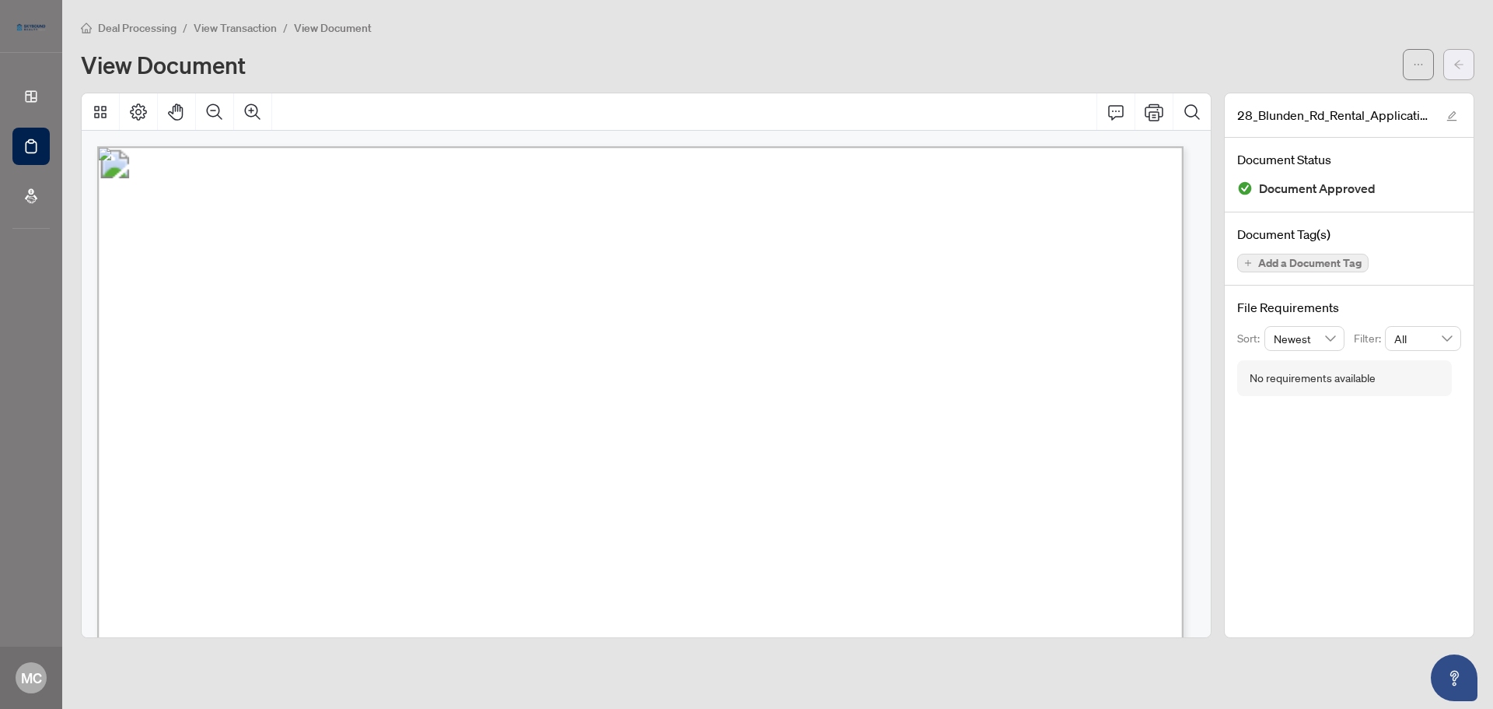
click at [1457, 65] on icon "arrow-left" at bounding box center [1459, 64] width 11 height 11
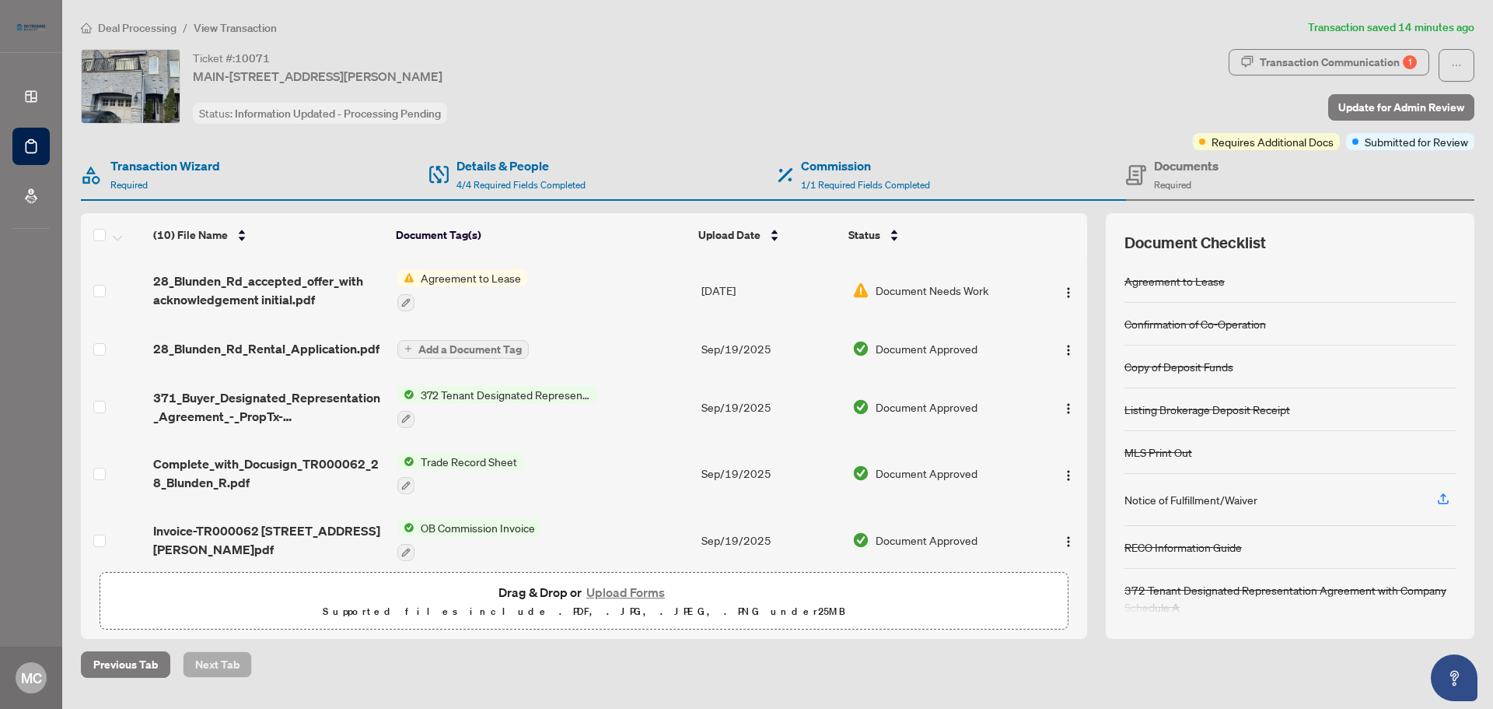
scroll to position [14, 0]
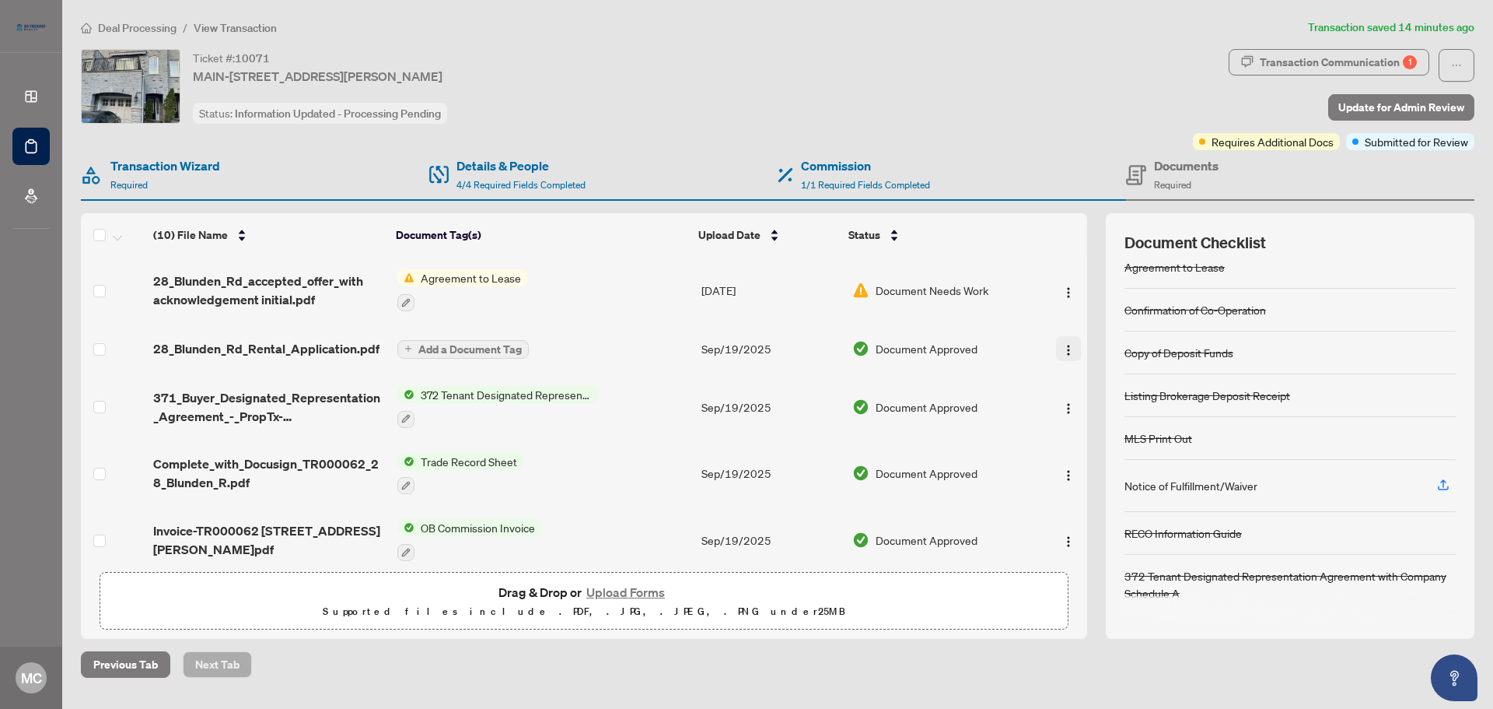
click at [1063, 353] on img "button" at bounding box center [1069, 350] width 12 height 12
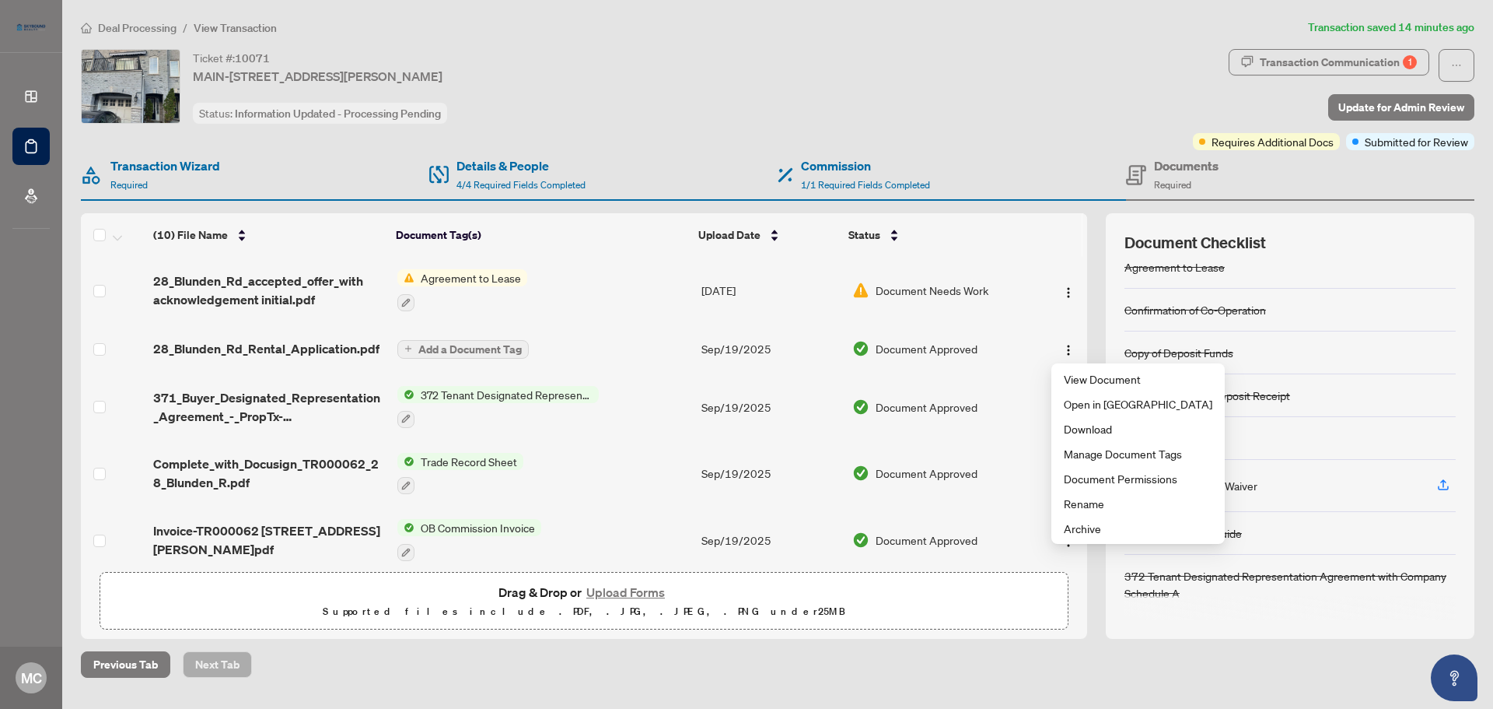
click at [480, 348] on span "Add a Document Tag" at bounding box center [469, 349] width 103 height 11
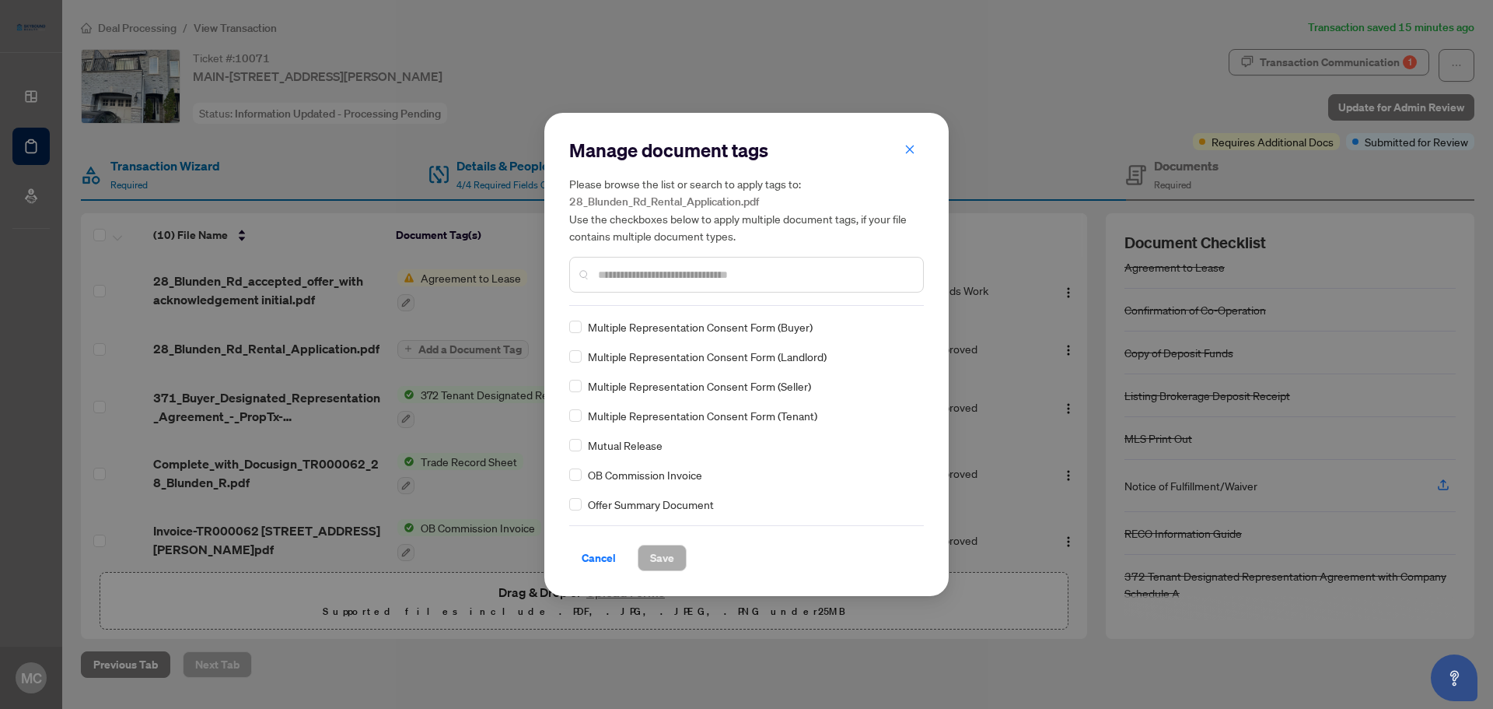
scroll to position [944, 0]
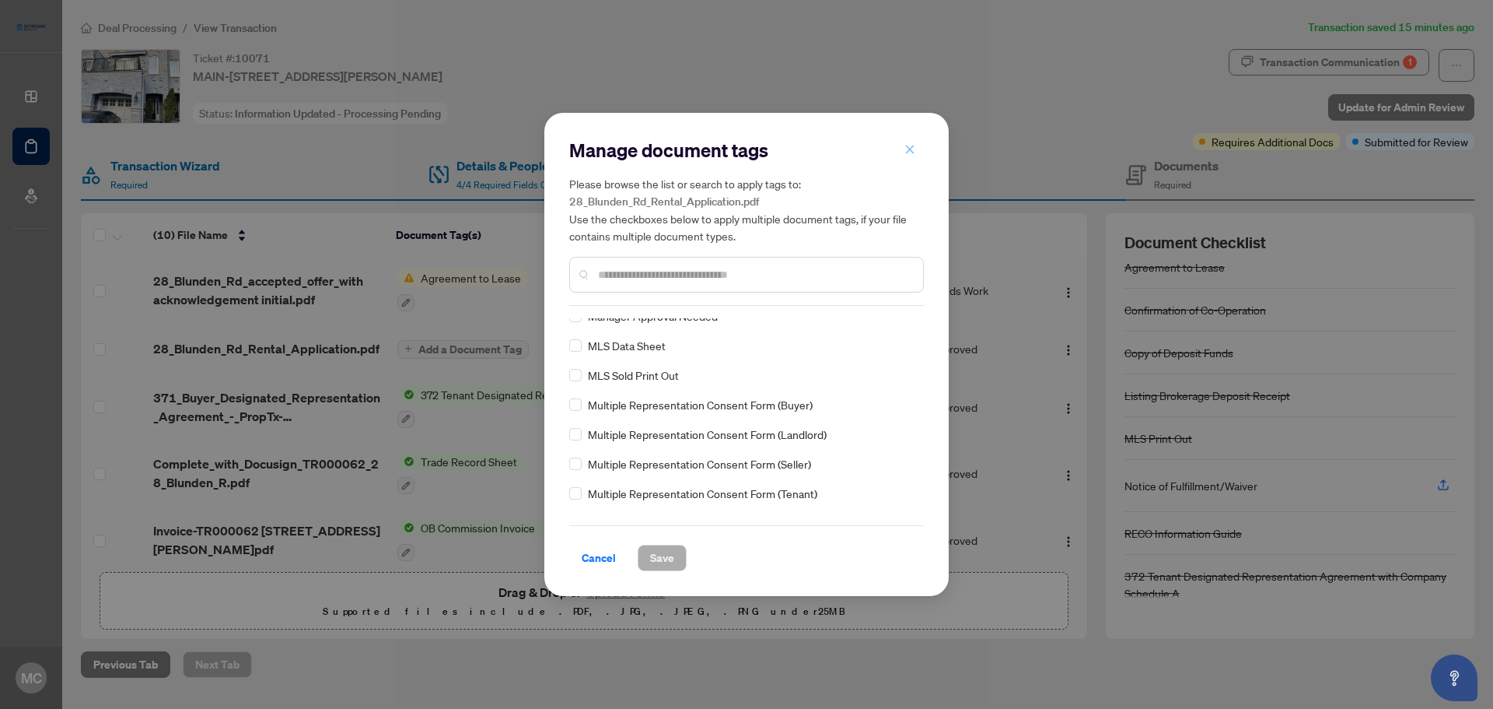
click at [911, 149] on icon "close" at bounding box center [910, 149] width 9 height 9
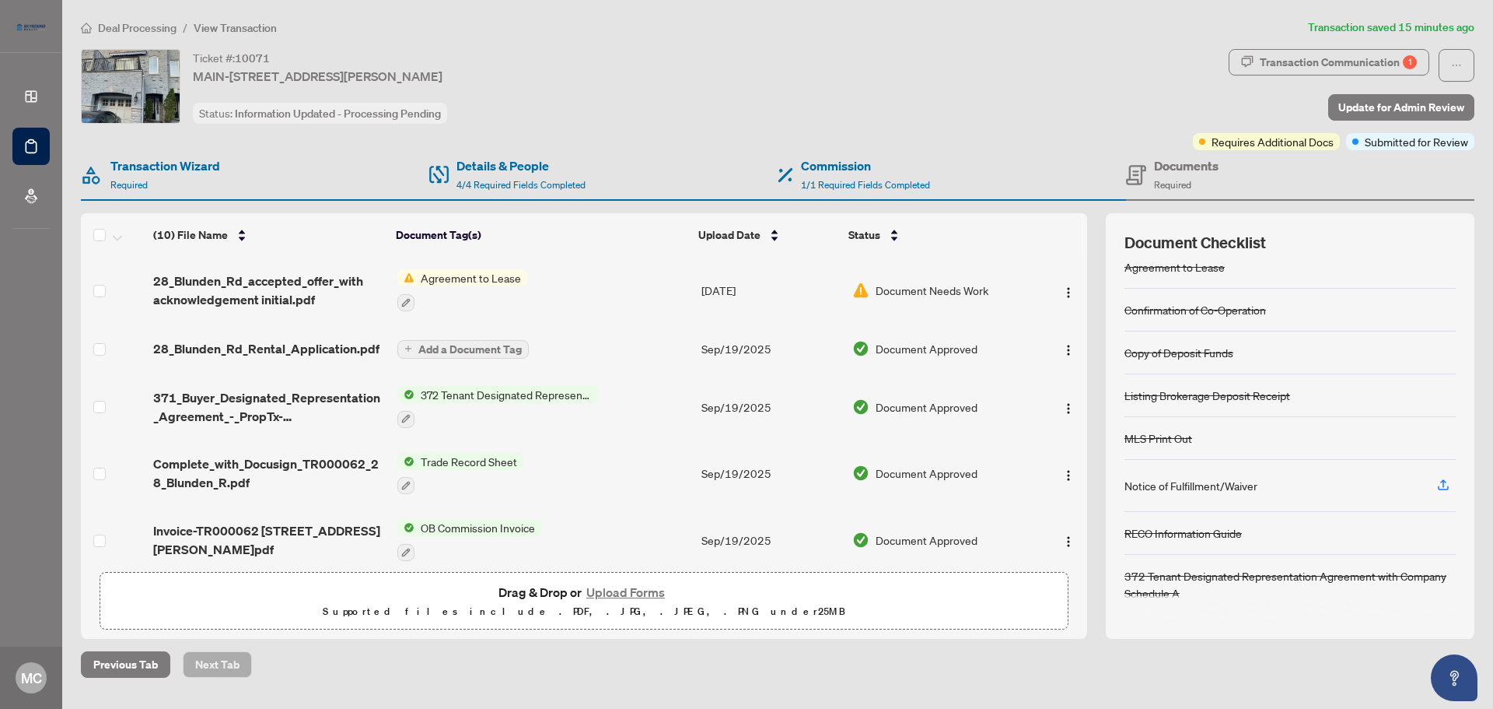
click at [511, 275] on span "Agreement to Lease" at bounding box center [471, 277] width 113 height 17
click at [472, 355] on span "Agreement to Lease" at bounding box center [447, 354] width 113 height 17
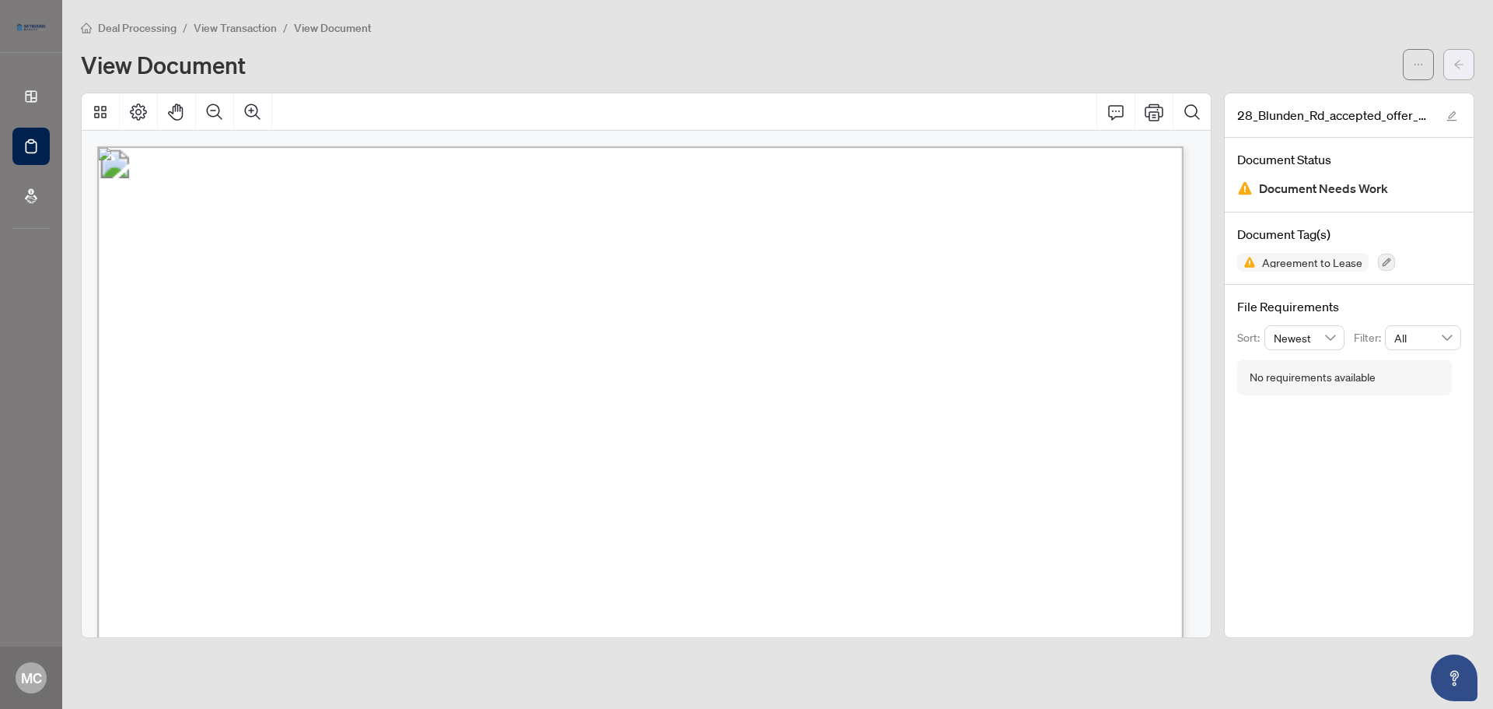
click at [1462, 60] on icon "arrow-left" at bounding box center [1459, 64] width 11 height 11
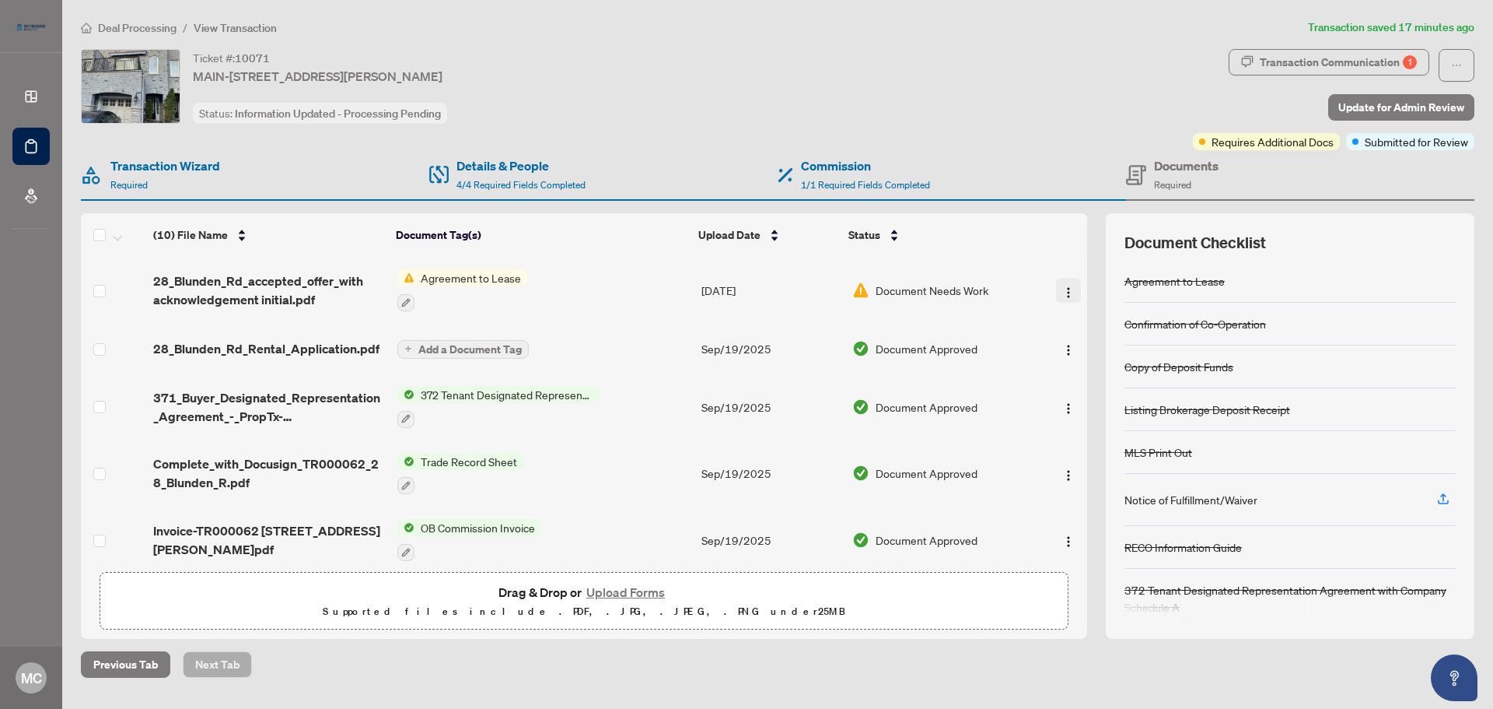
click at [1063, 287] on img "button" at bounding box center [1069, 292] width 12 height 12
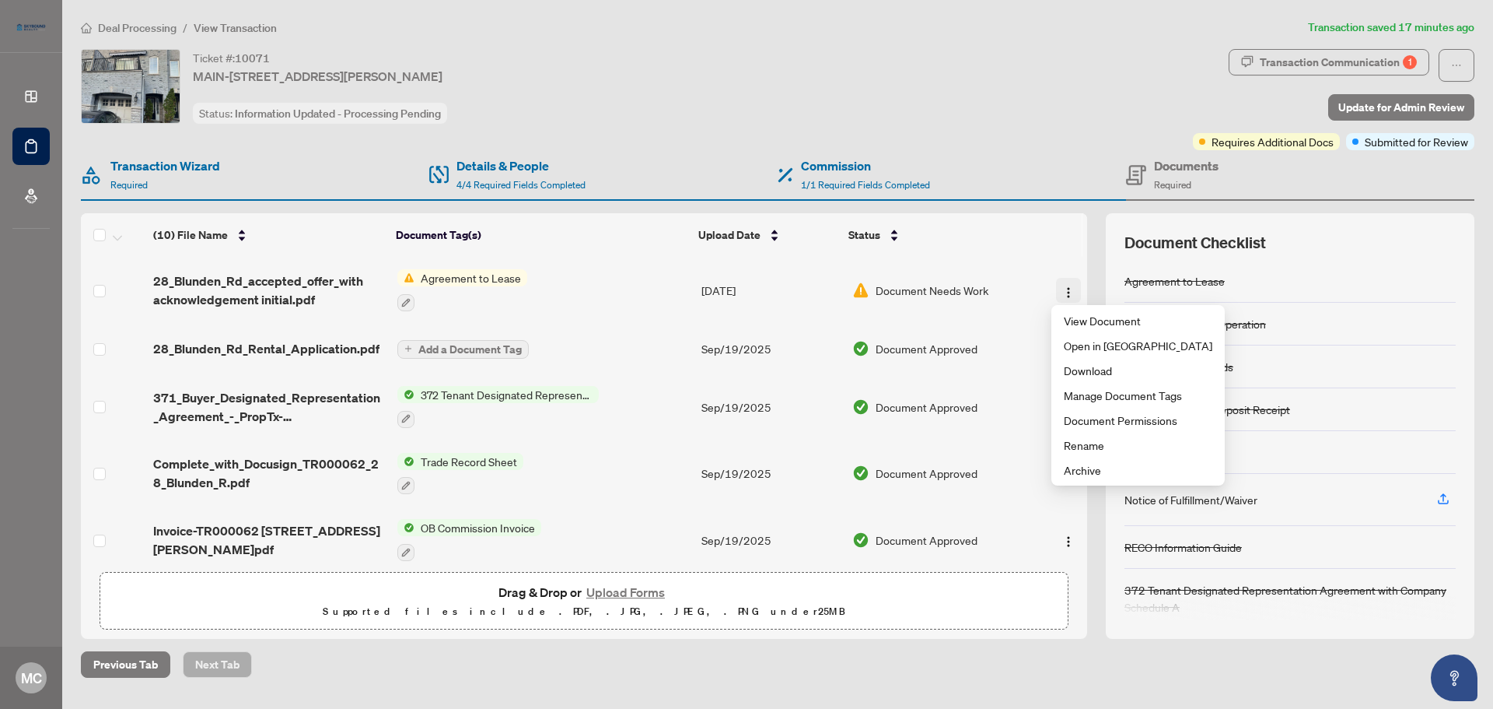
click at [1063, 287] on img "button" at bounding box center [1069, 292] width 12 height 12
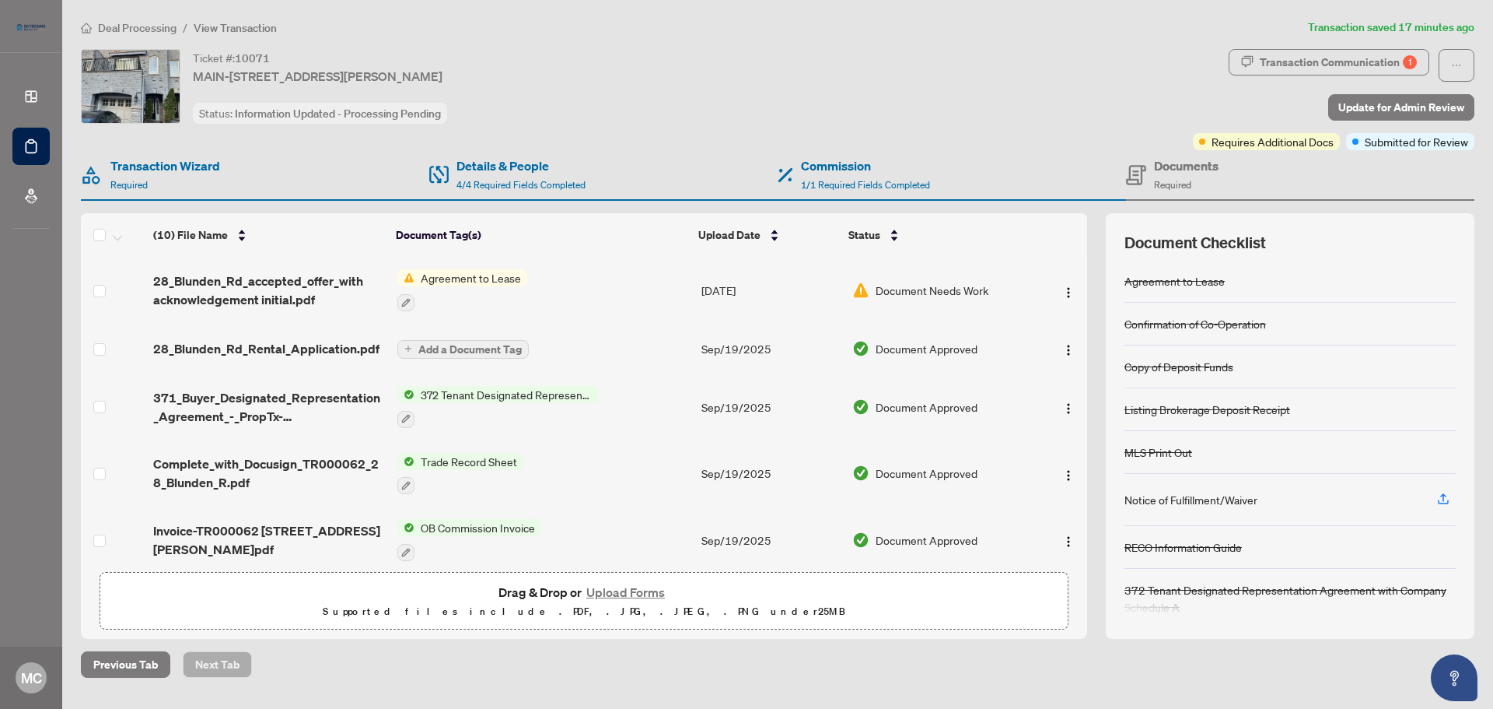
scroll to position [14, 0]
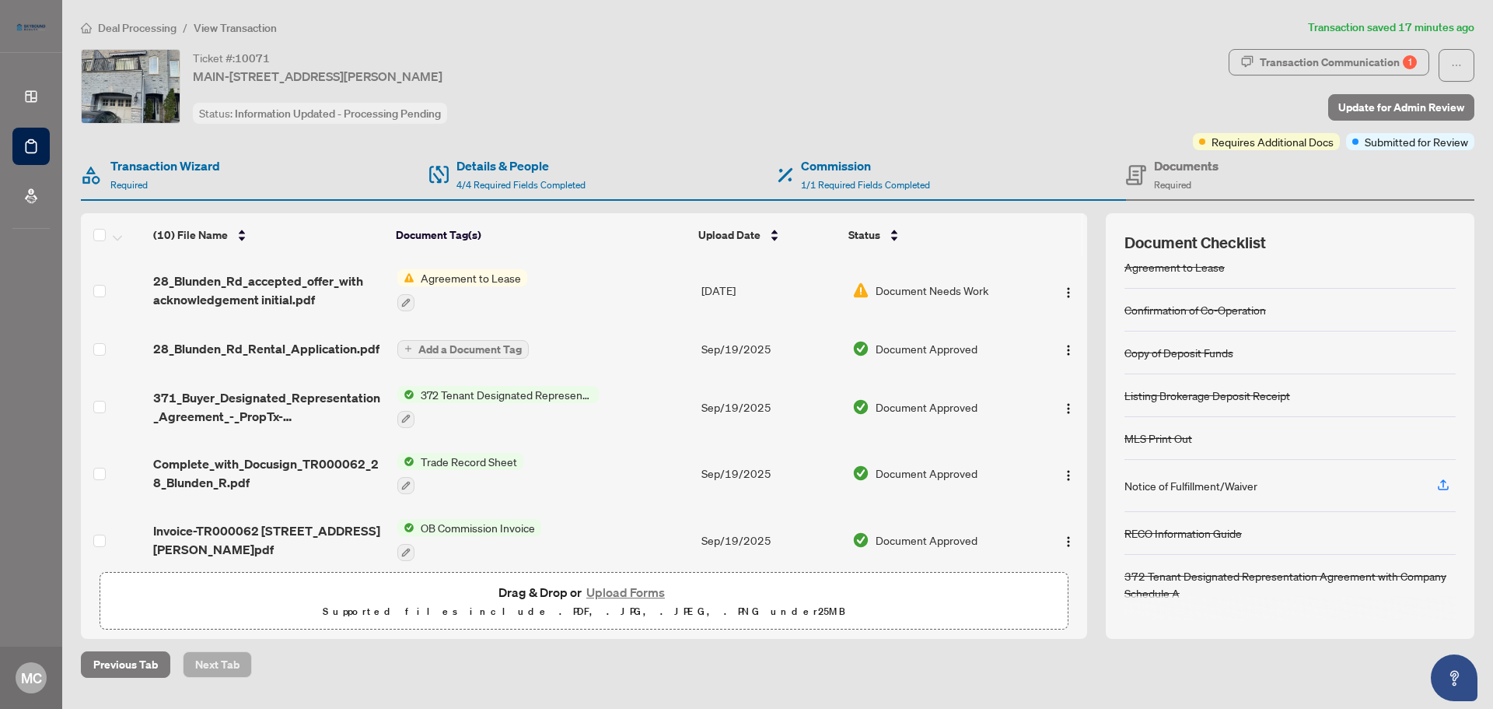
click at [943, 287] on span "Document Needs Work" at bounding box center [932, 290] width 113 height 17
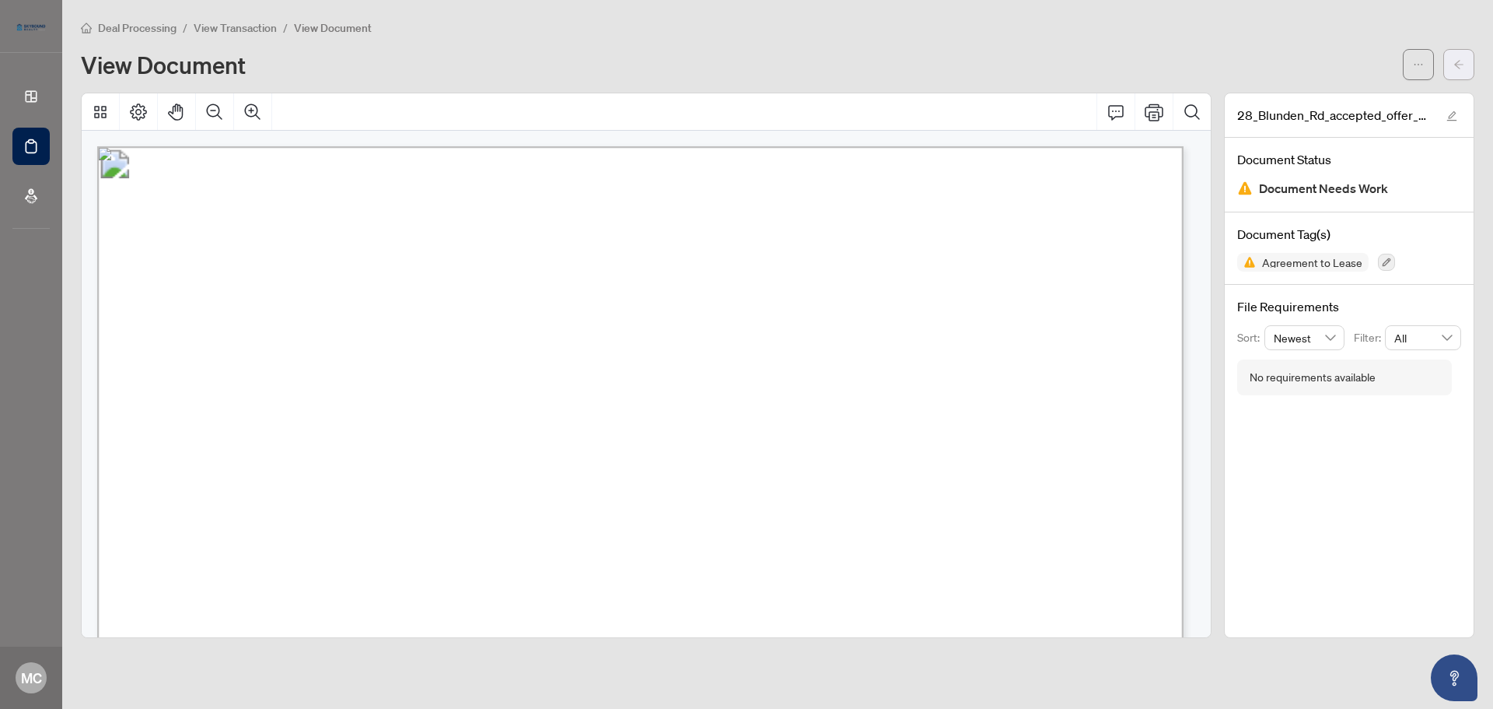
click at [1462, 60] on icon "arrow-left" at bounding box center [1459, 64] width 11 height 11
